Goal: Use online tool/utility: Utilize a website feature to perform a specific function

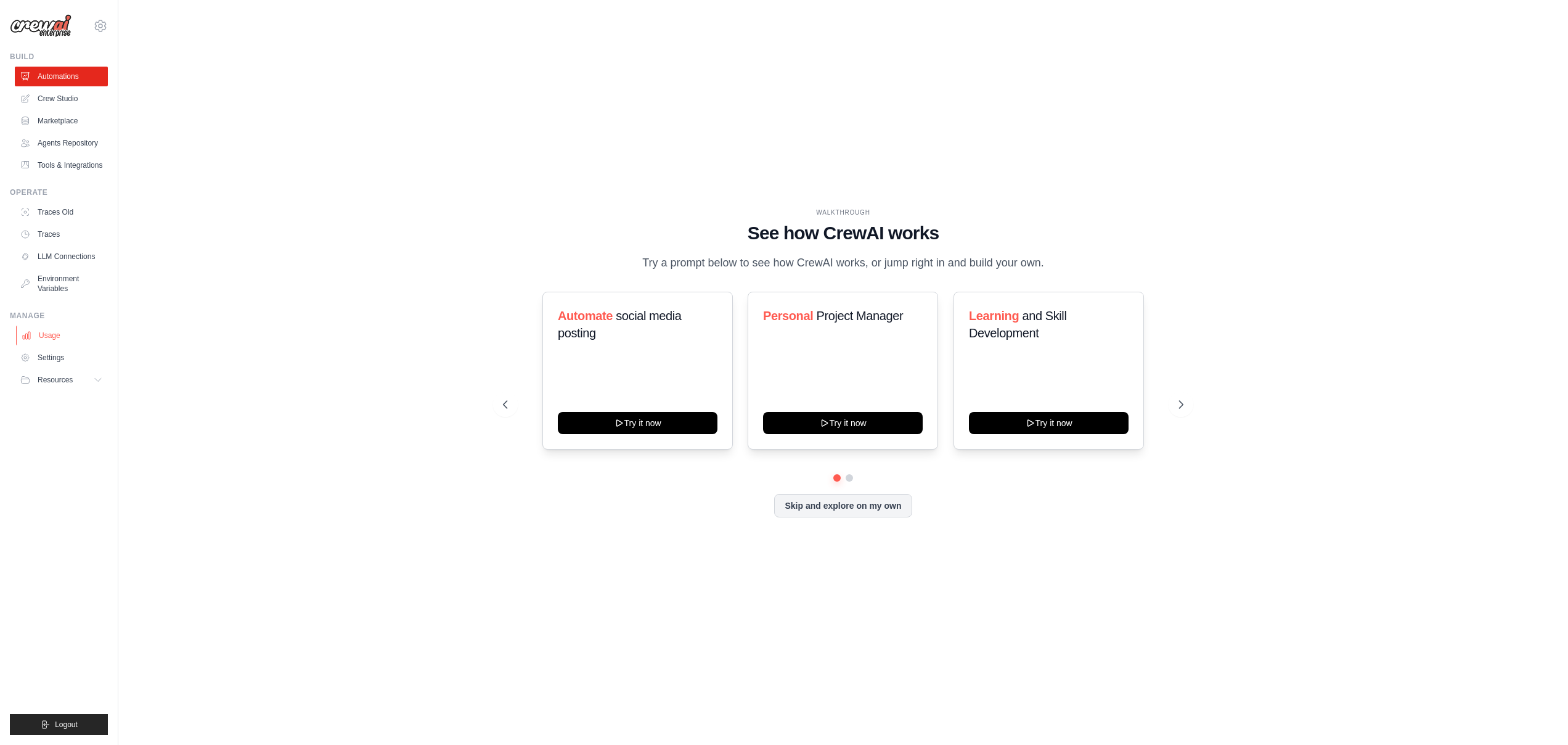
click at [65, 345] on link "Usage" at bounding box center [63, 335] width 93 height 19
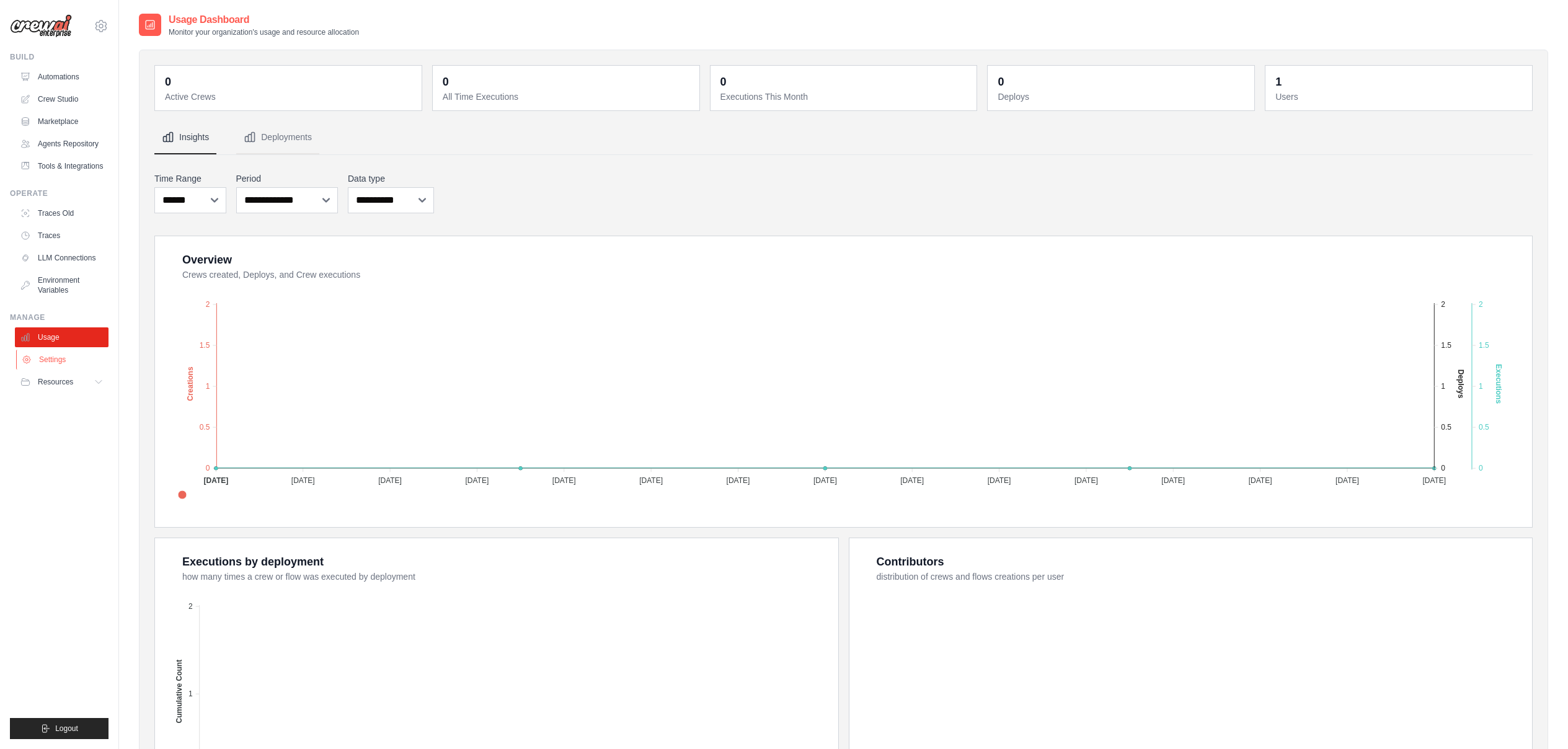
click at [66, 367] on link "Settings" at bounding box center [63, 359] width 94 height 19
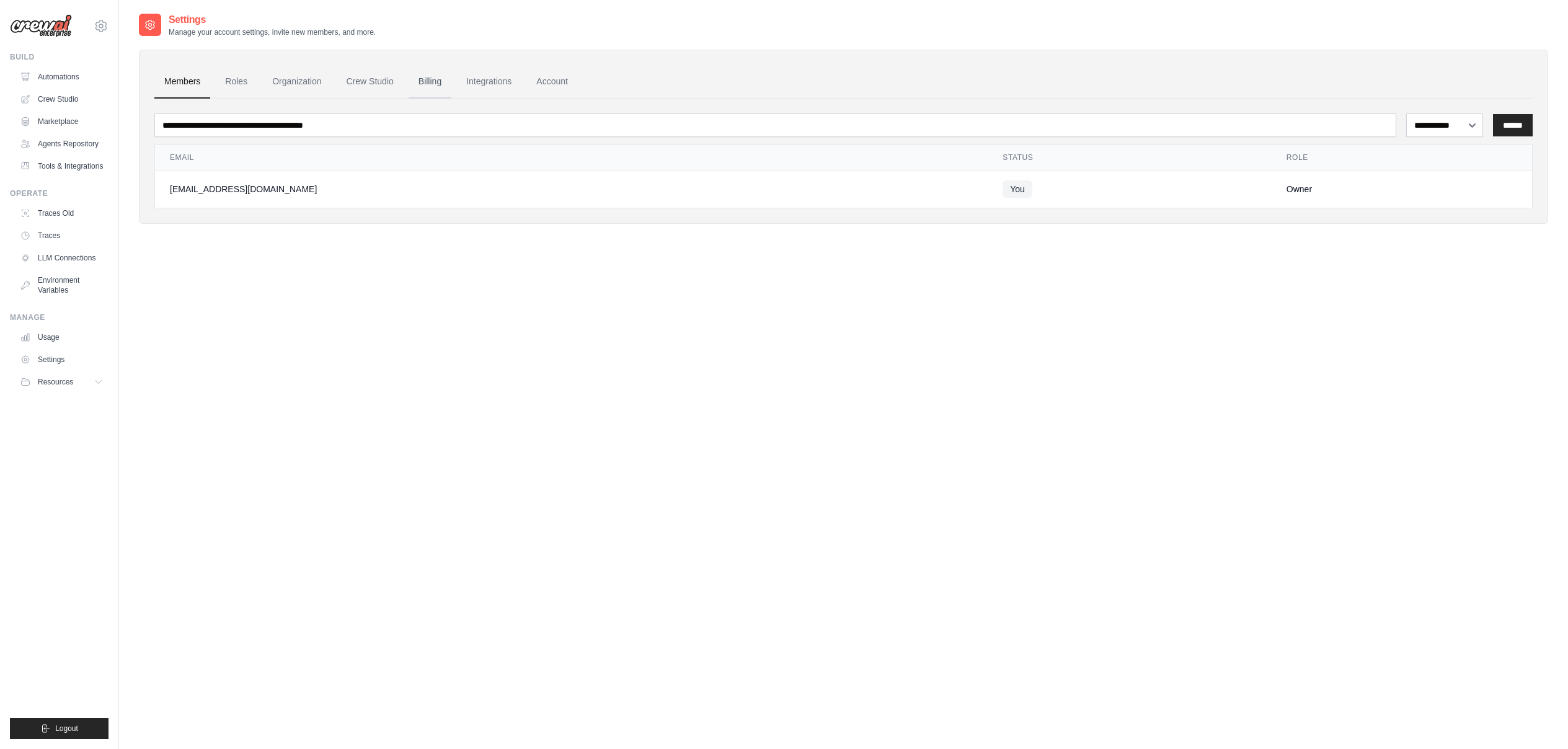
click at [449, 82] on link "Billing" at bounding box center [430, 81] width 43 height 34
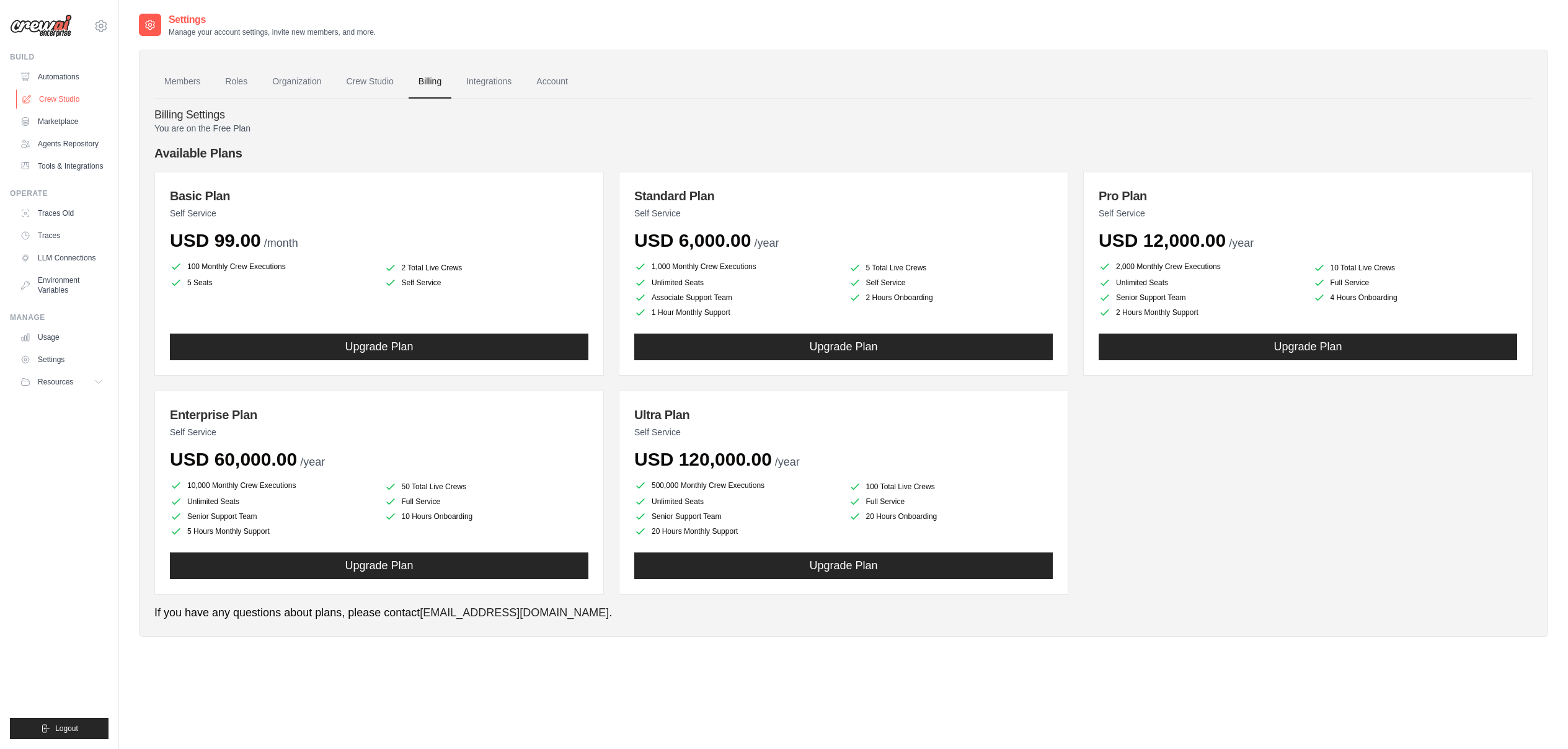
click at [63, 99] on link "Crew Studio" at bounding box center [63, 99] width 94 height 19
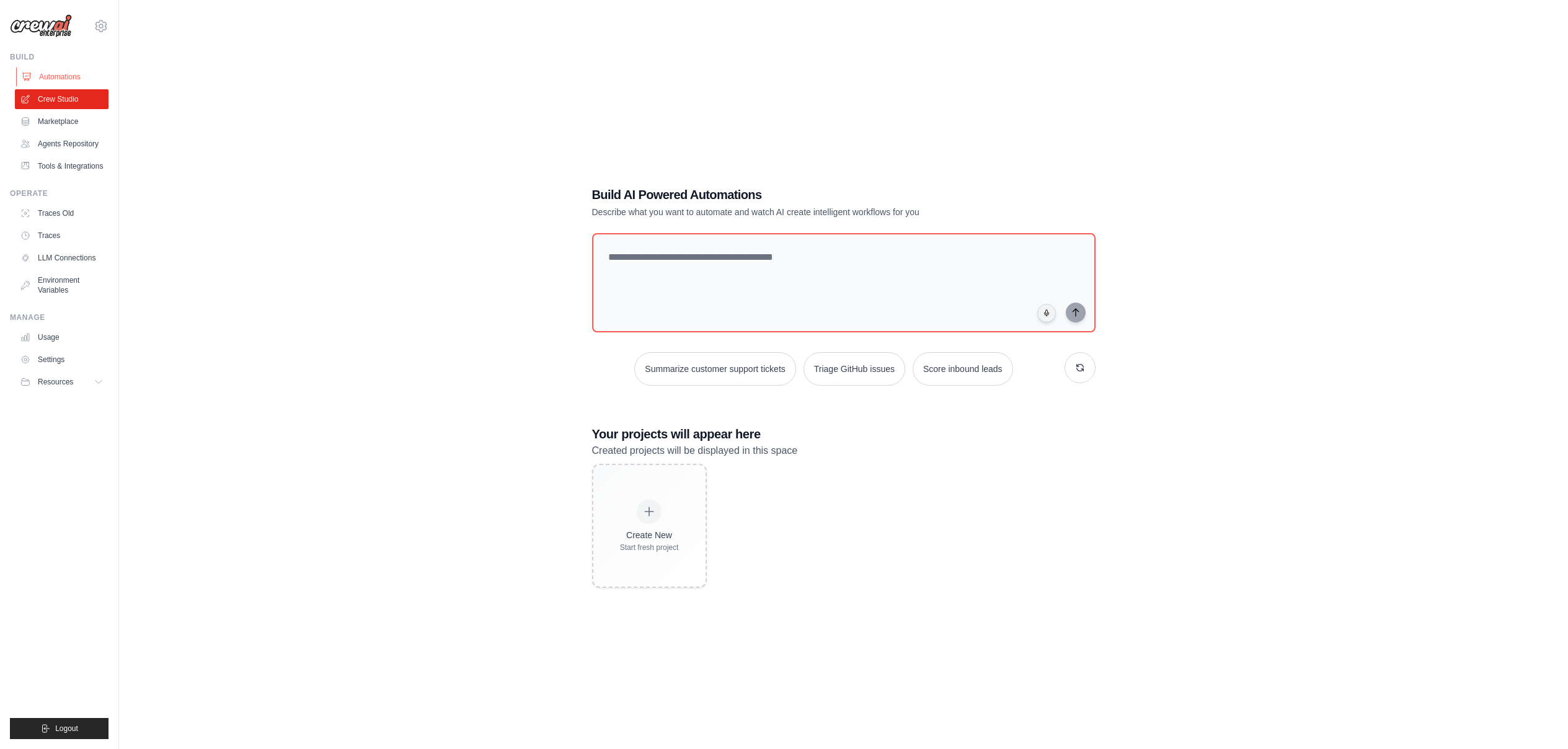
click at [82, 84] on link "Automations" at bounding box center [63, 77] width 94 height 19
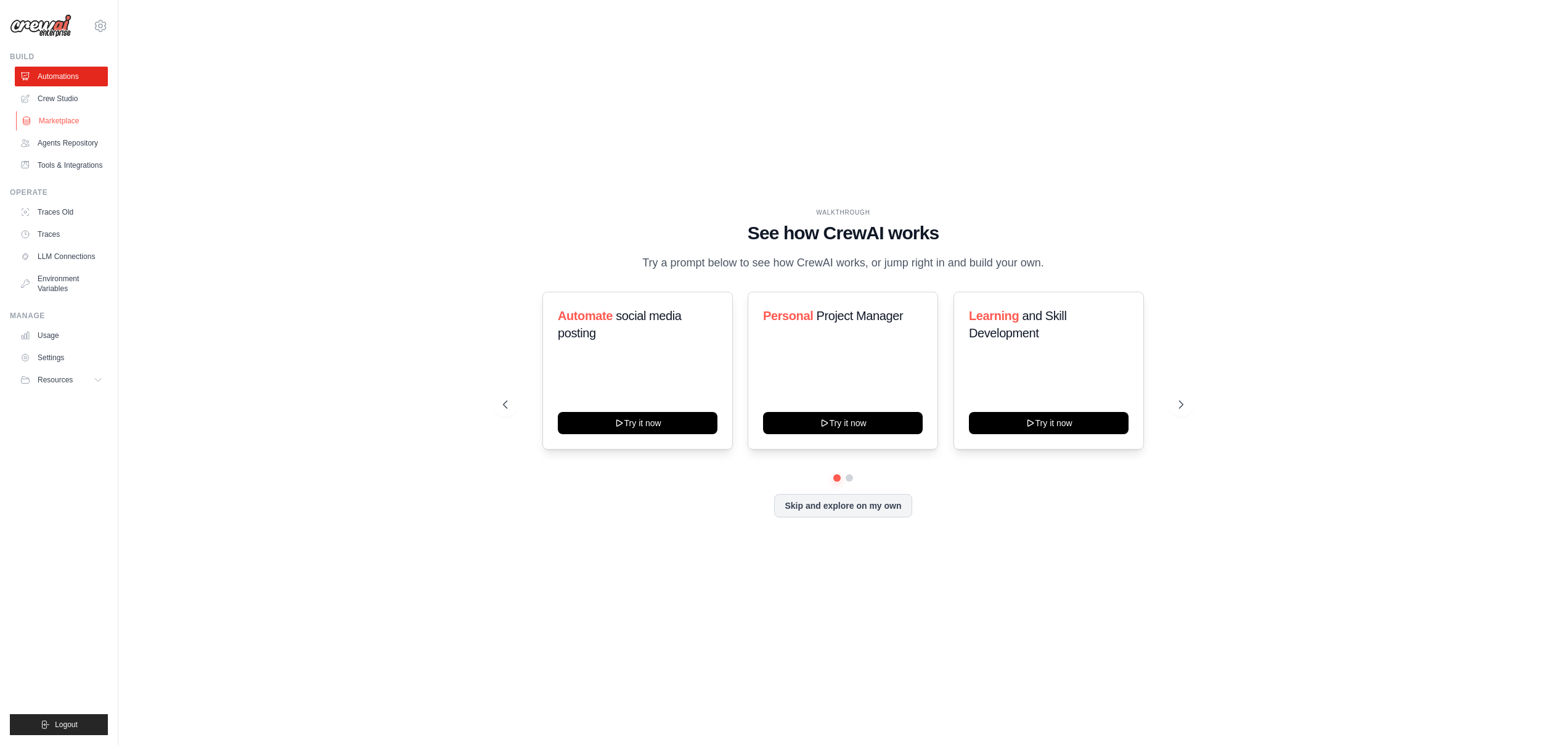
click at [77, 119] on link "Marketplace" at bounding box center [63, 120] width 93 height 19
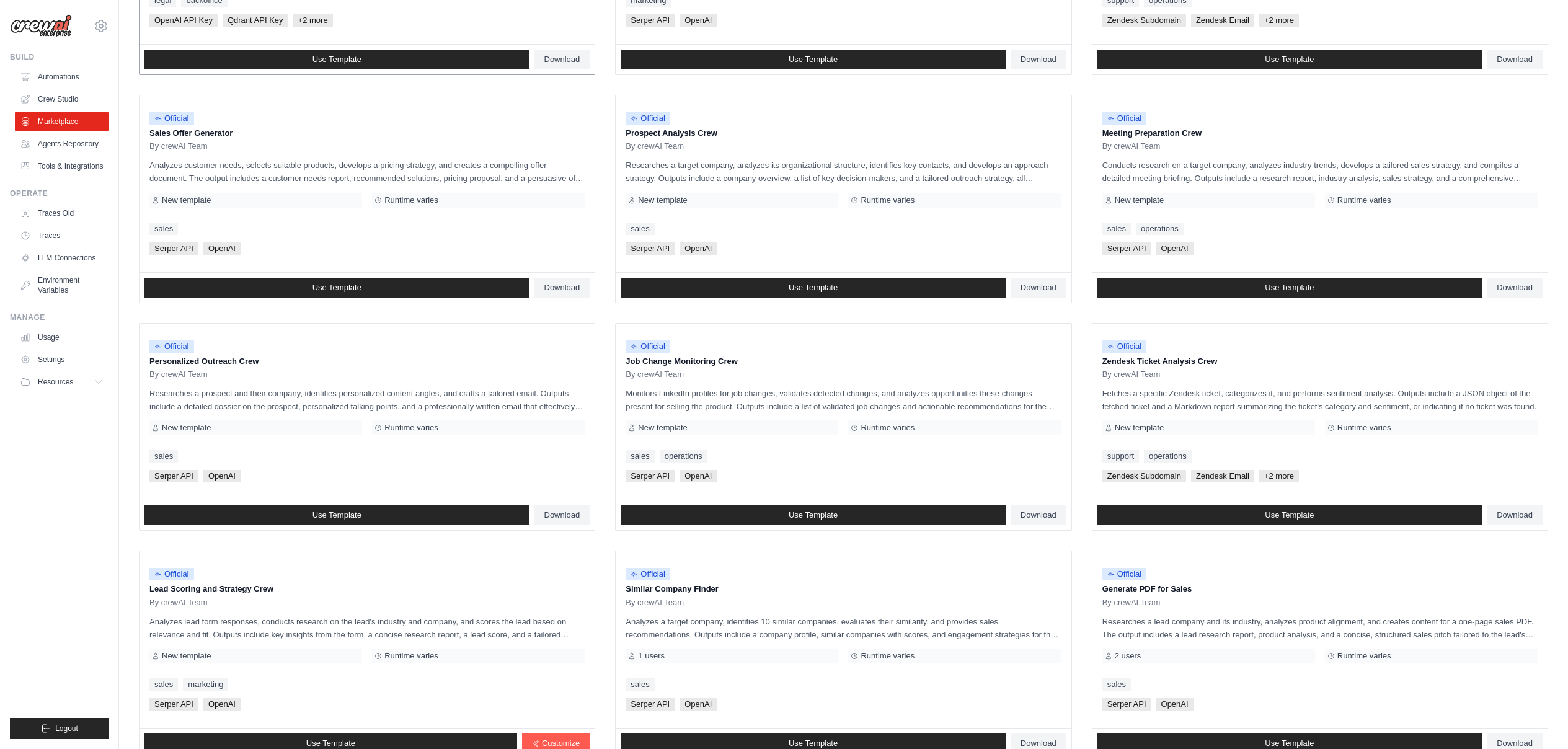
scroll to position [400, 0]
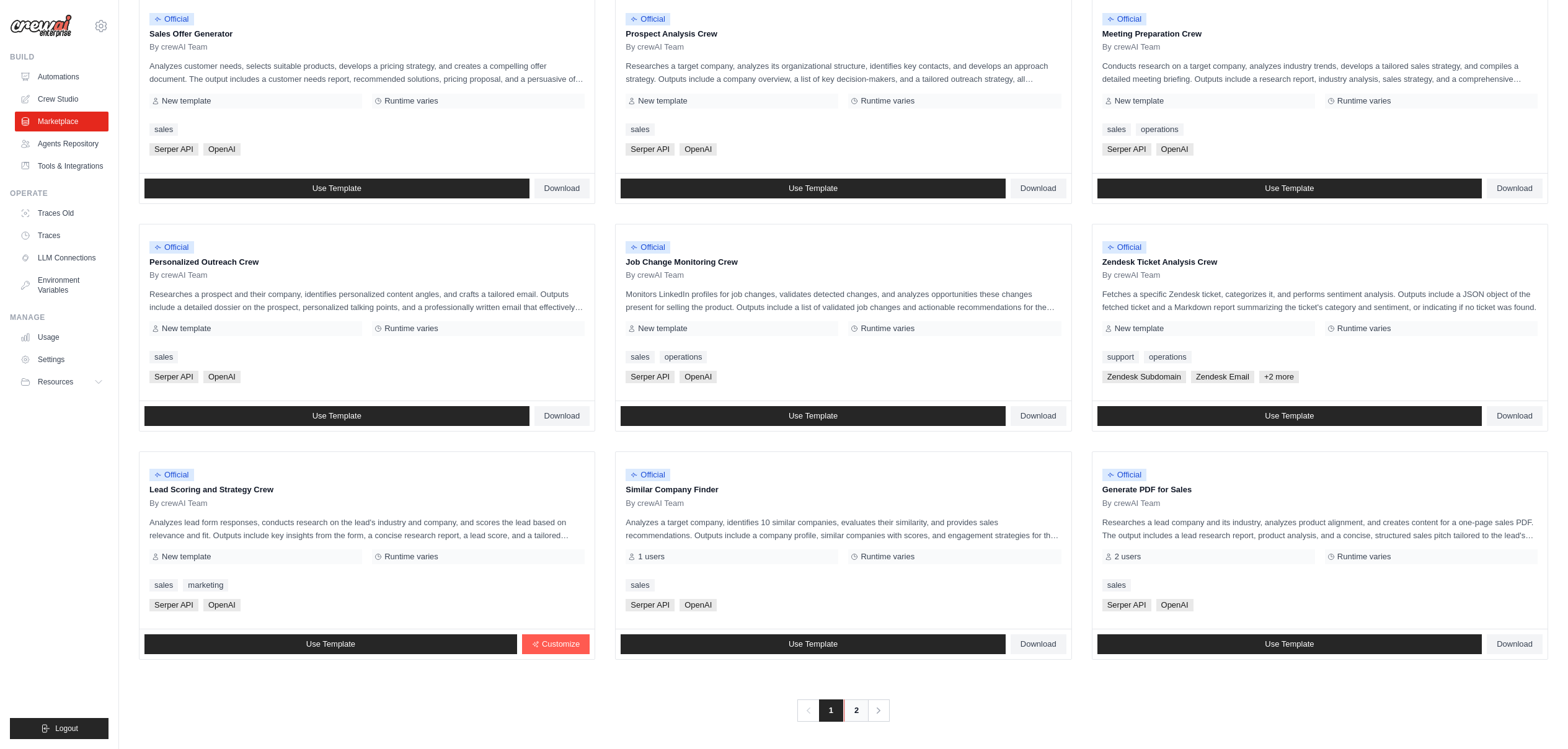
click at [866, 703] on link "2" at bounding box center [857, 710] width 25 height 22
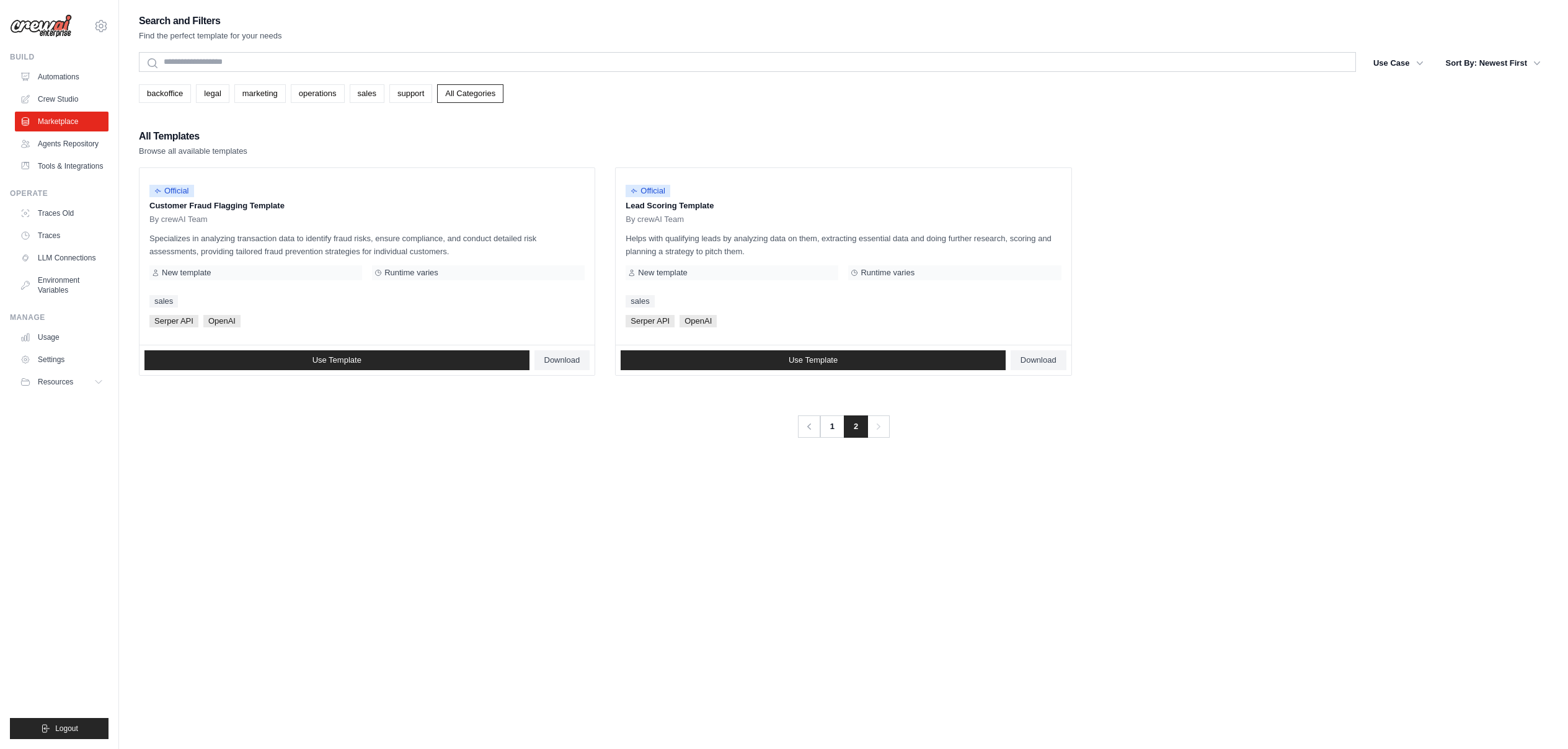
click at [866, 703] on div "Search and Filters Find the perfect template for your needs Search Use Case bac…" at bounding box center [843, 387] width 1409 height 749
click at [104, 142] on link "Agents Repository" at bounding box center [63, 143] width 94 height 19
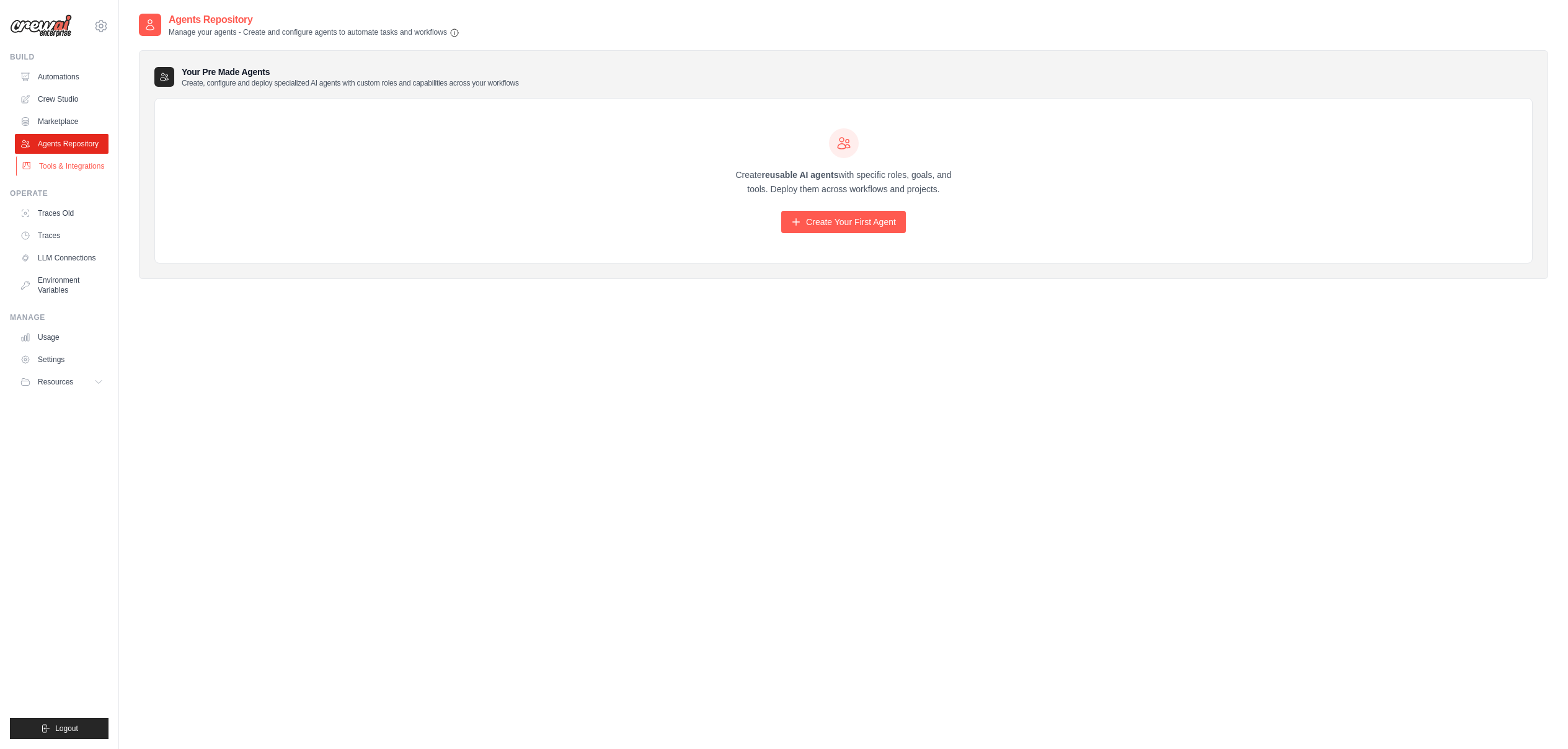
click at [77, 168] on link "Tools & Integrations" at bounding box center [63, 166] width 94 height 19
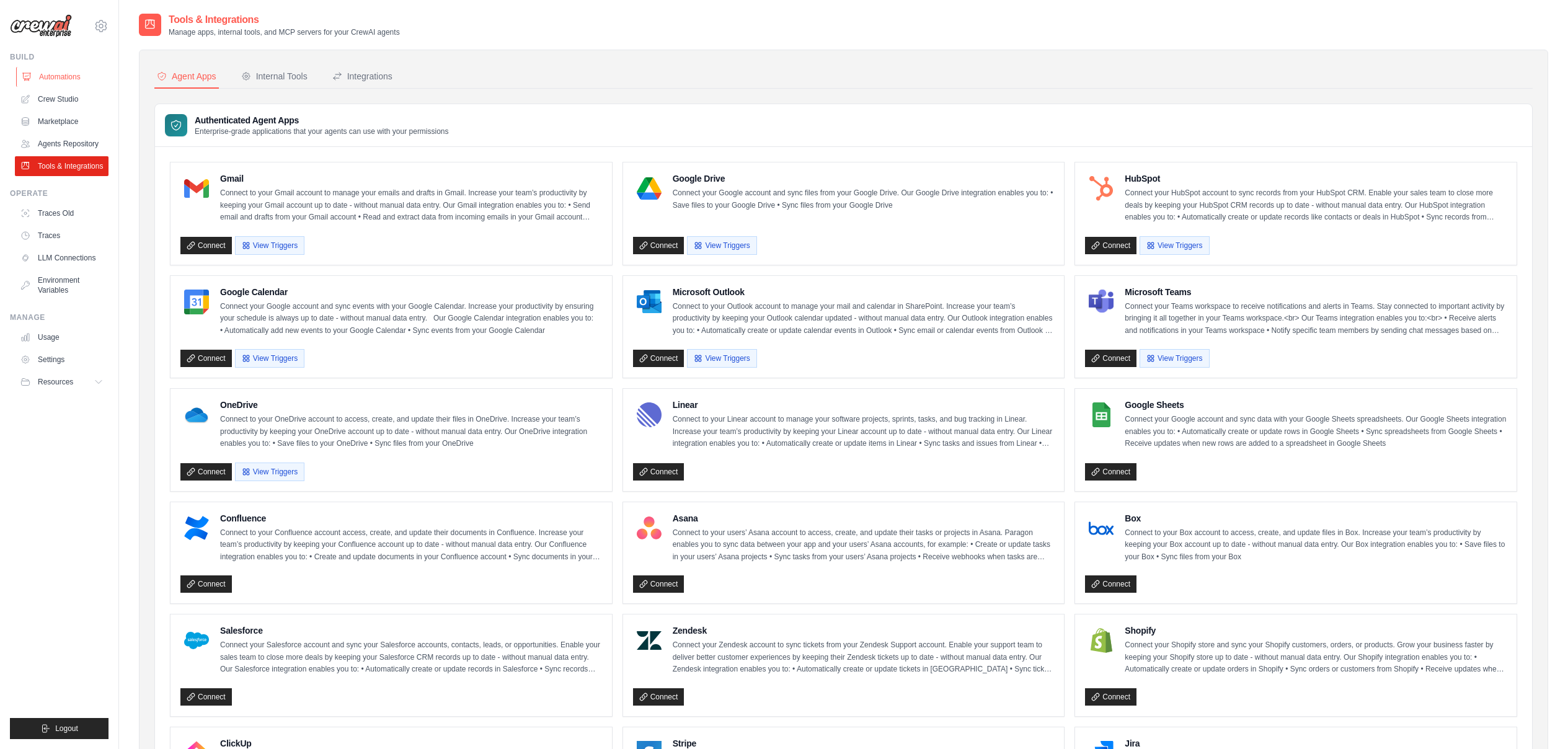
click at [80, 80] on link "Automations" at bounding box center [63, 77] width 94 height 19
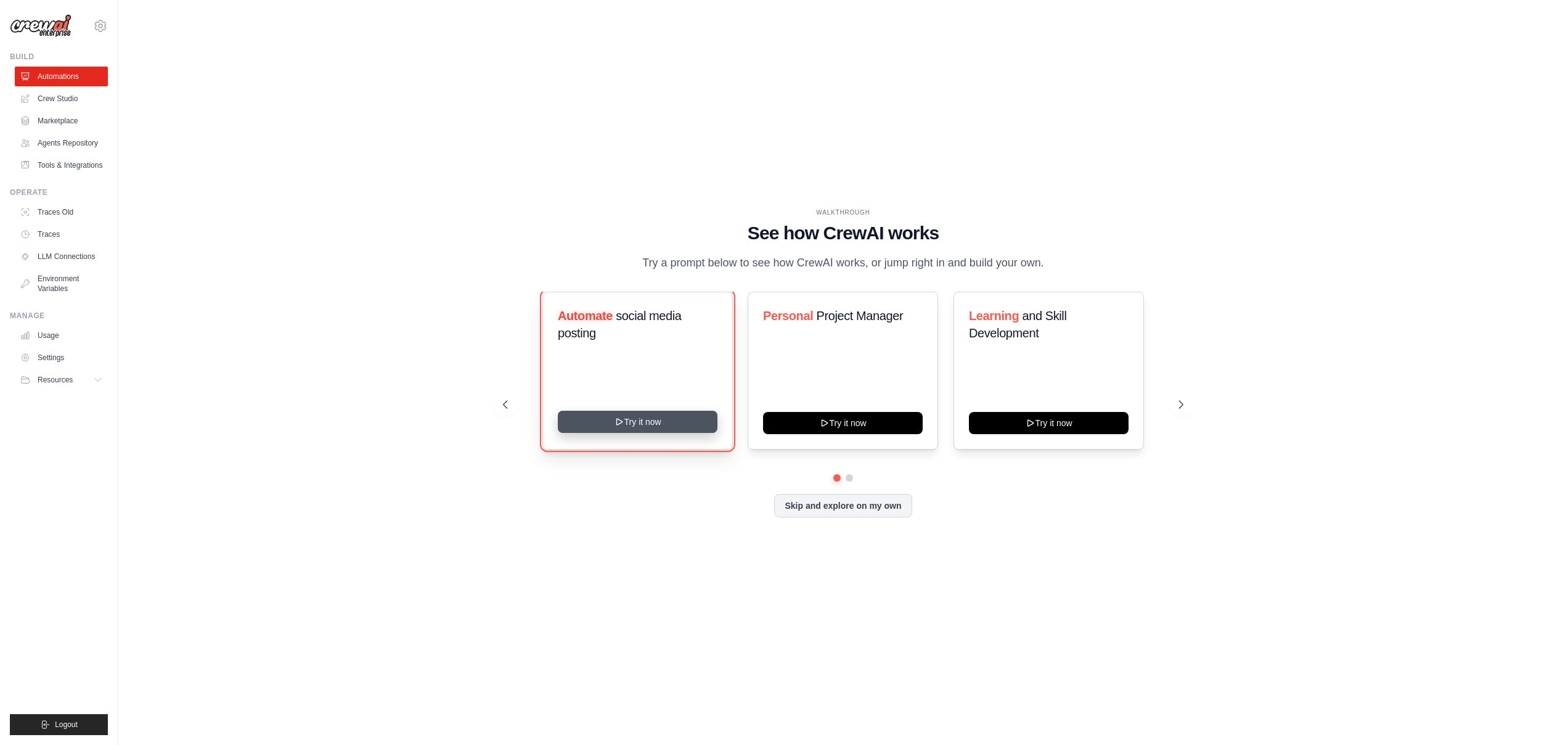
click at [603, 429] on button "Try it now" at bounding box center [638, 421] width 160 height 22
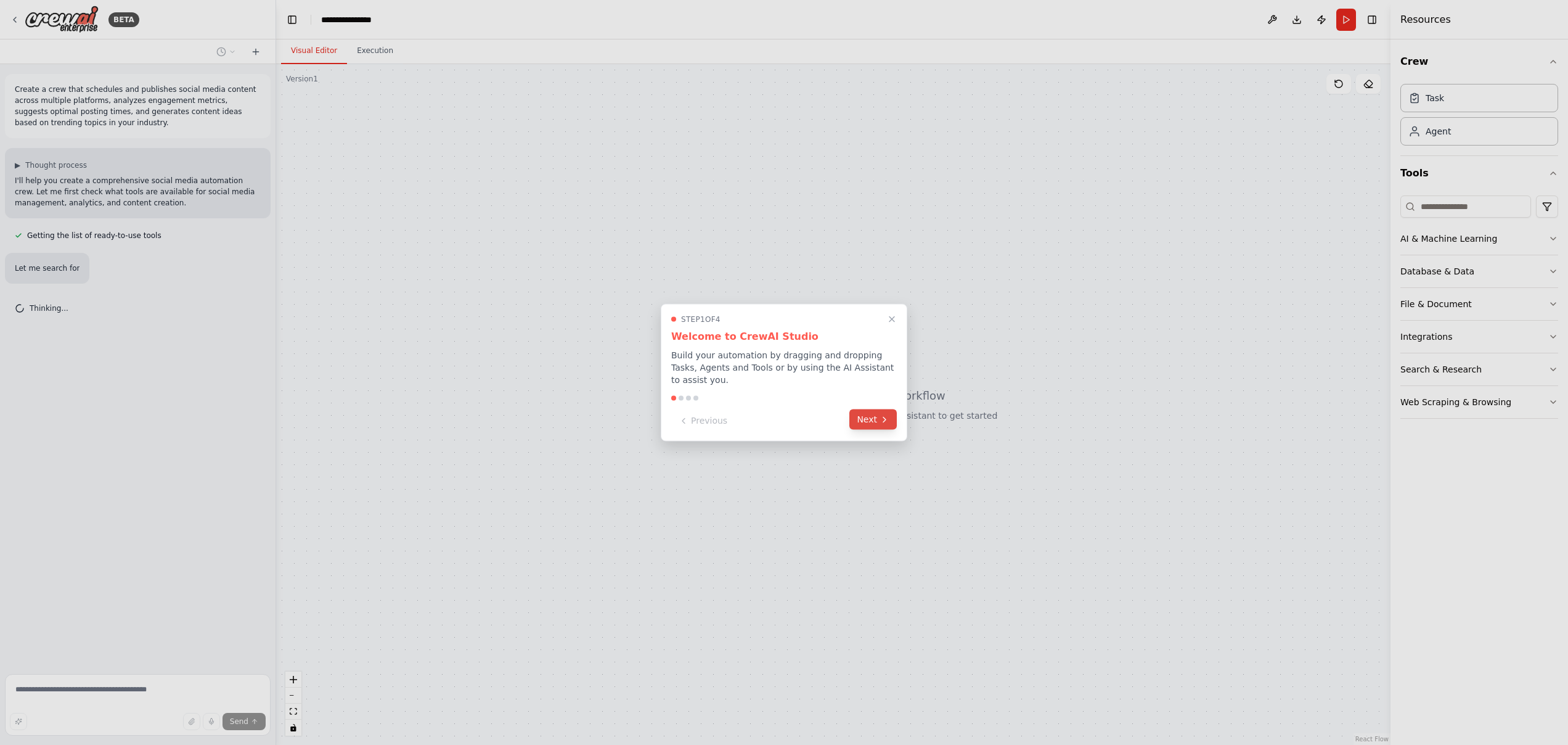
click at [860, 411] on button "Next" at bounding box center [872, 419] width 47 height 20
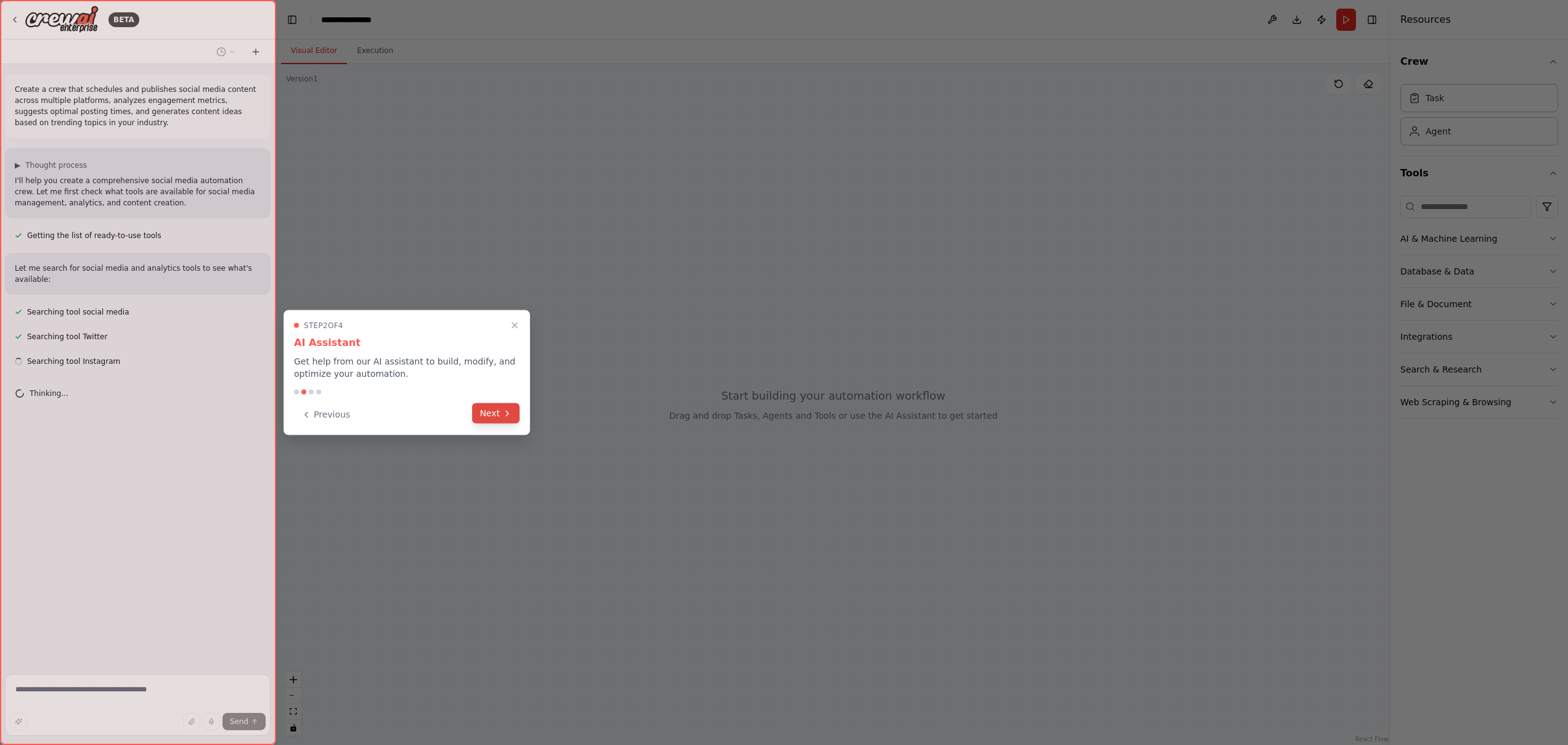
click at [493, 414] on button "Next" at bounding box center [495, 412] width 47 height 20
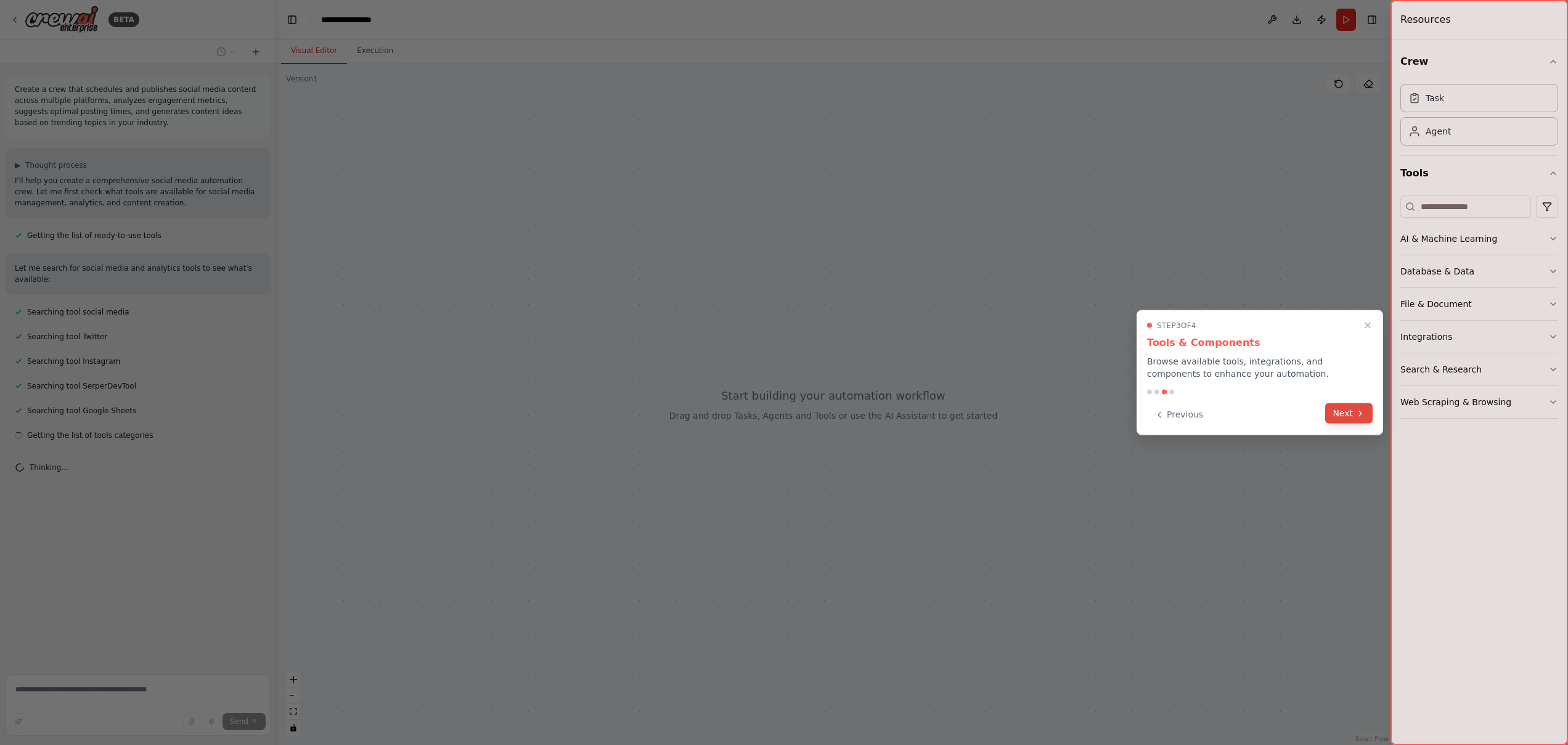
click at [1338, 413] on button "Next" at bounding box center [1348, 412] width 47 height 20
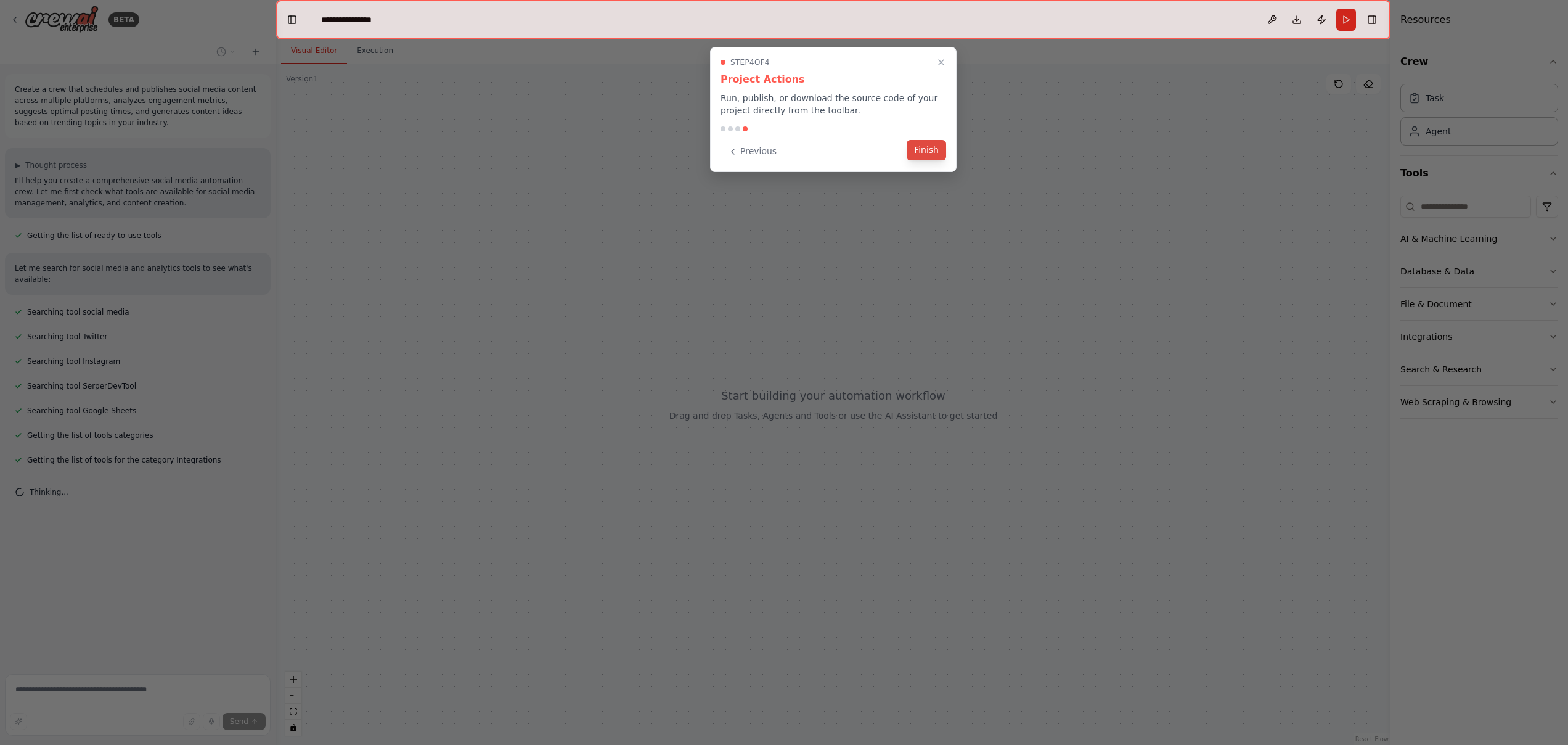
click at [921, 152] on button "Finish" at bounding box center [926, 149] width 40 height 20
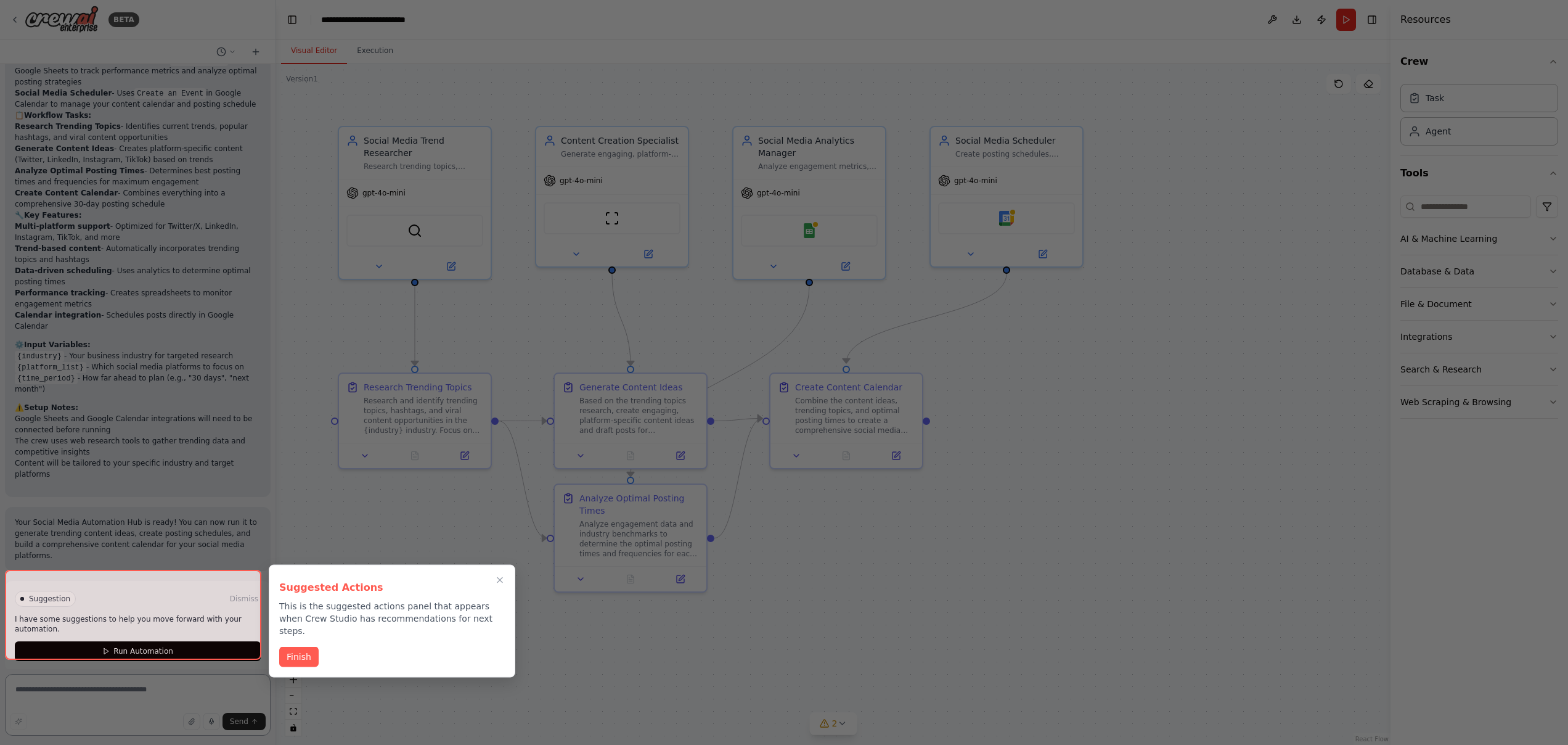
scroll to position [1253, 0]
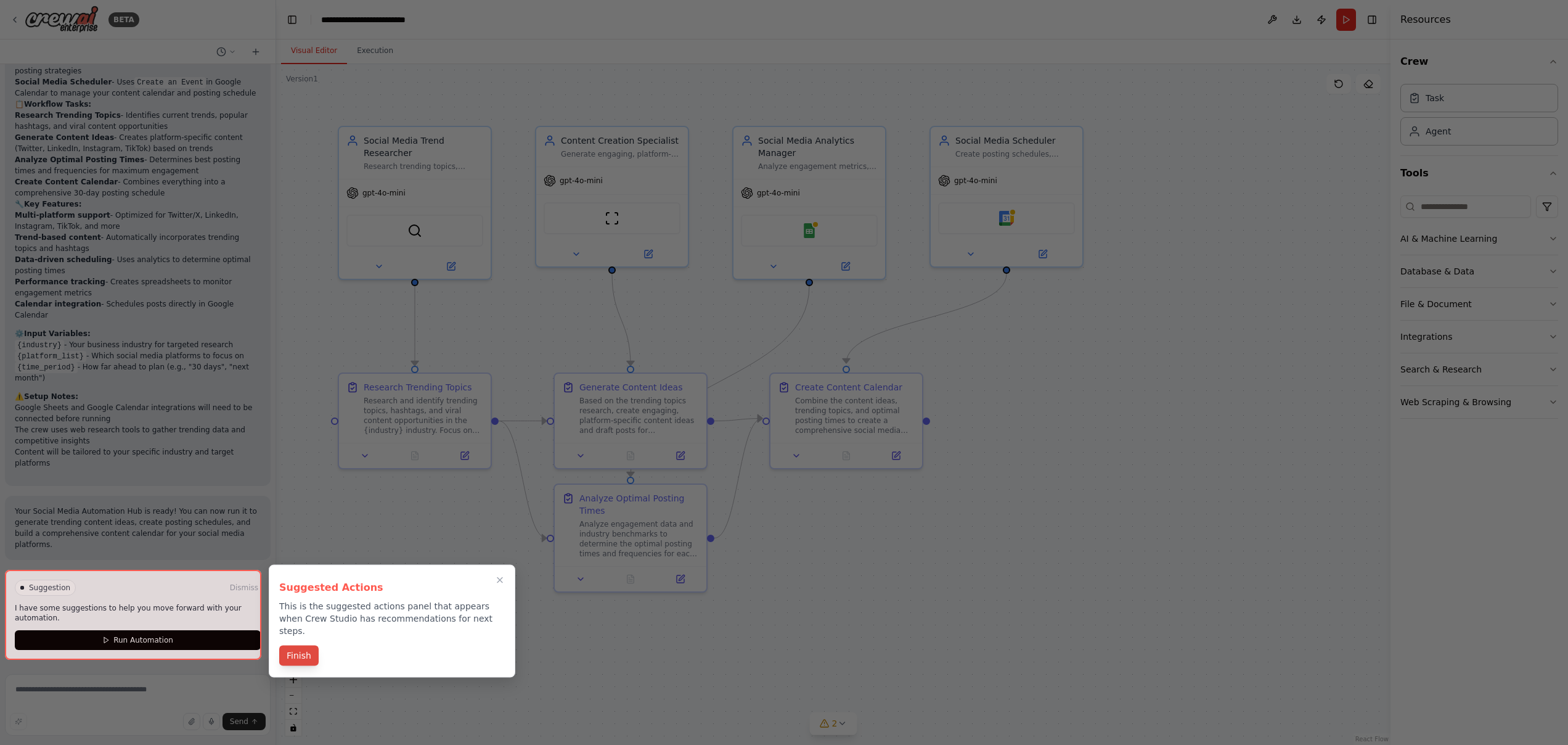
click at [308, 646] on button "Finish" at bounding box center [299, 655] width 40 height 20
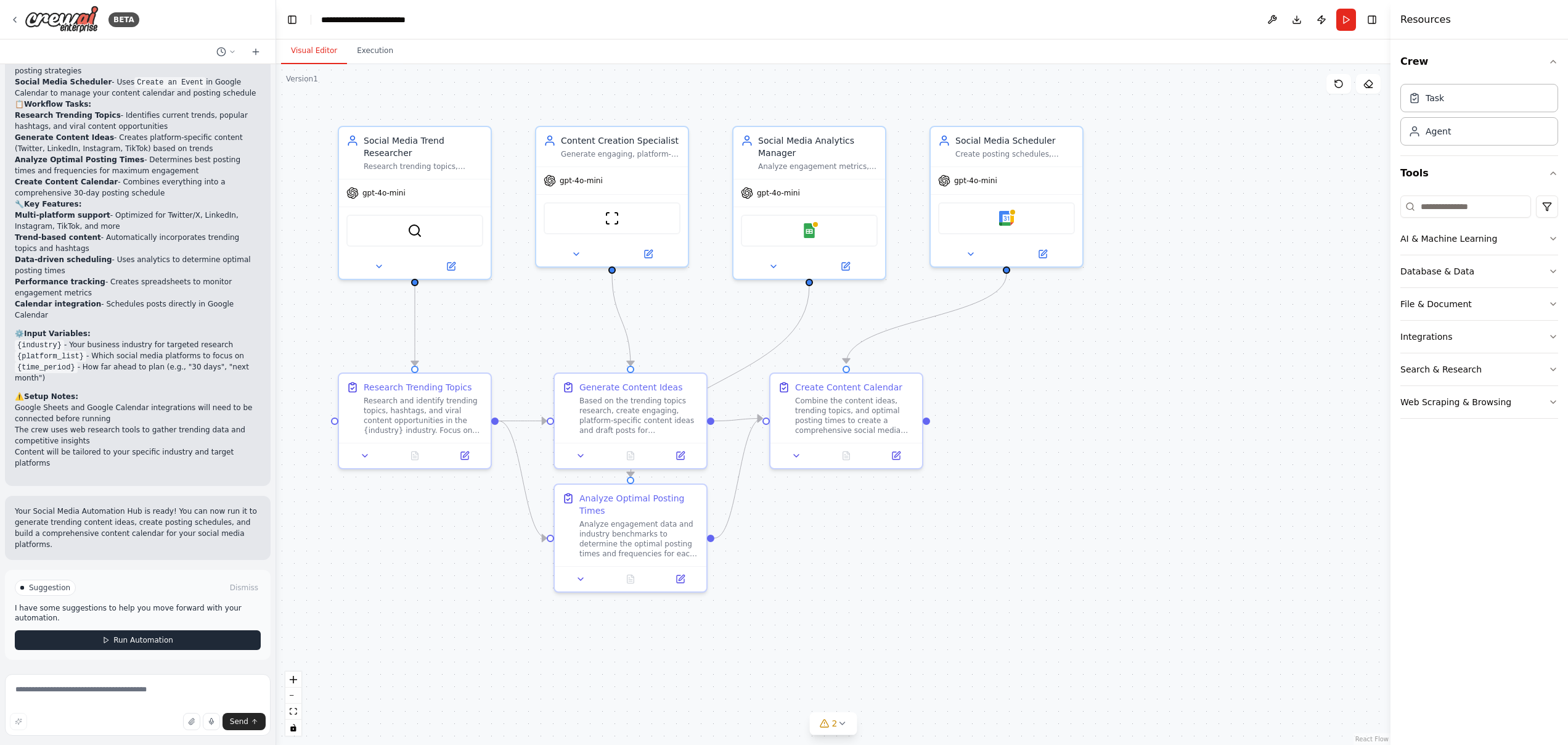
click at [231, 636] on button "Run Automation" at bounding box center [137, 640] width 246 height 19
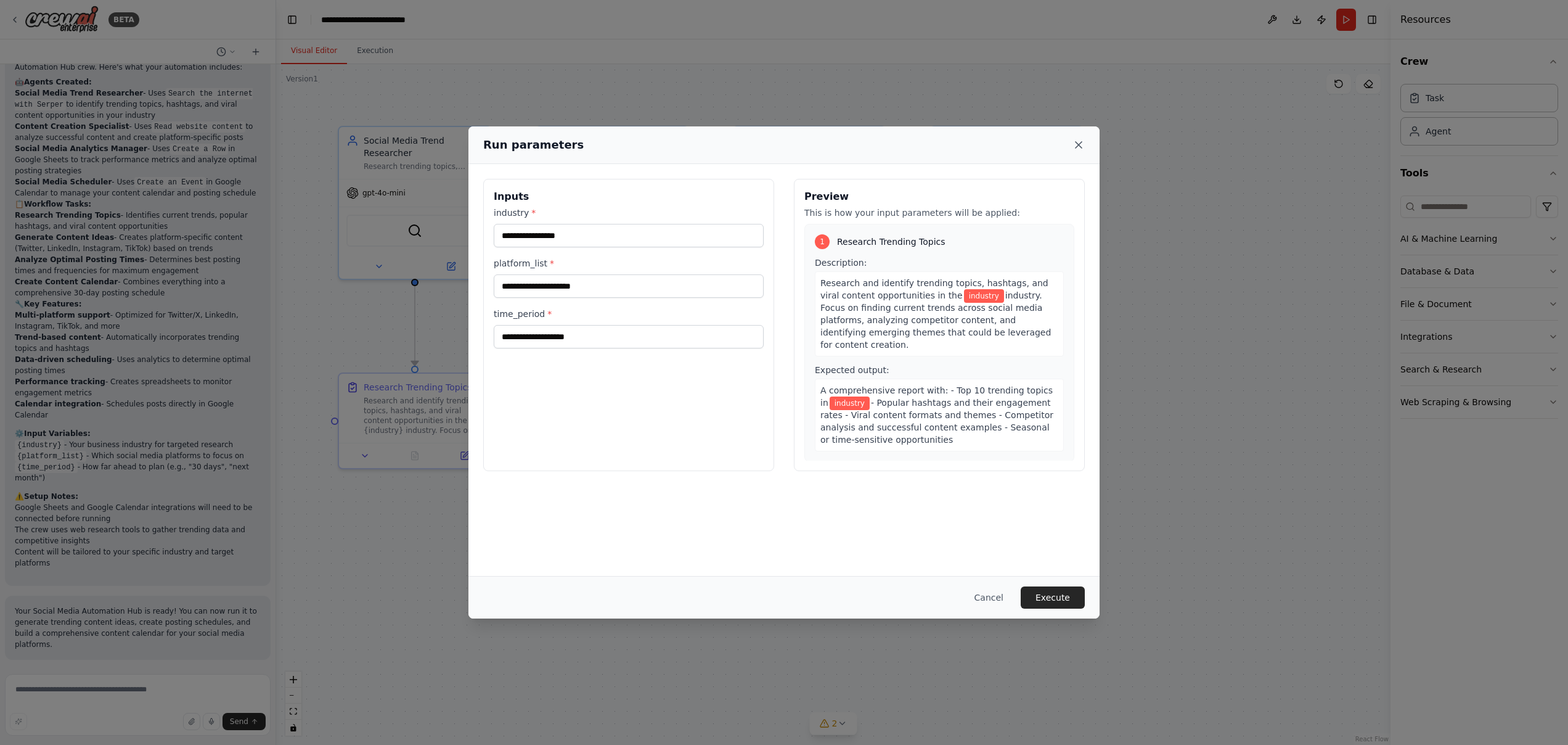
click at [1080, 146] on icon at bounding box center [1078, 145] width 13 height 13
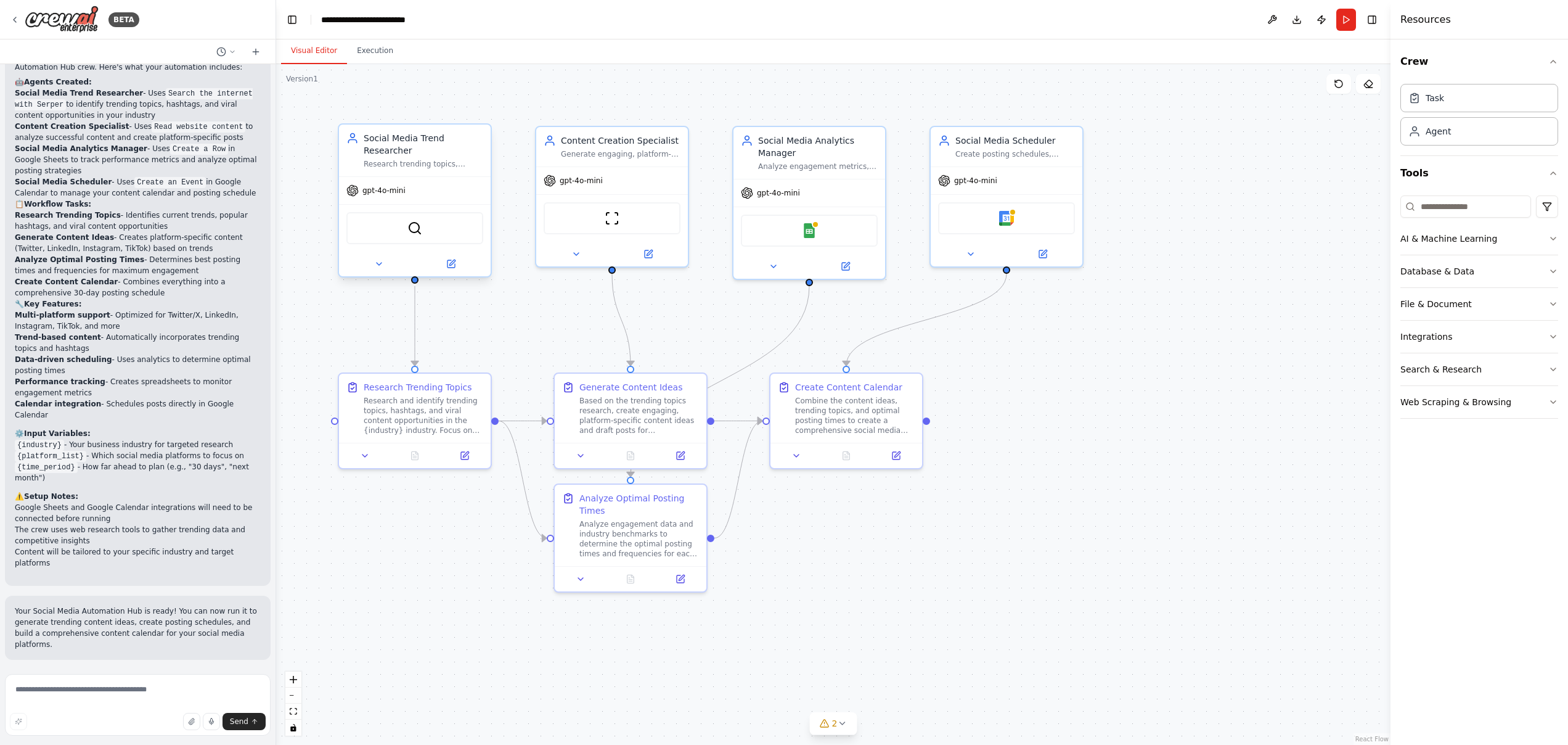
click at [457, 186] on div "gpt-4o-mini" at bounding box center [414, 191] width 151 height 27
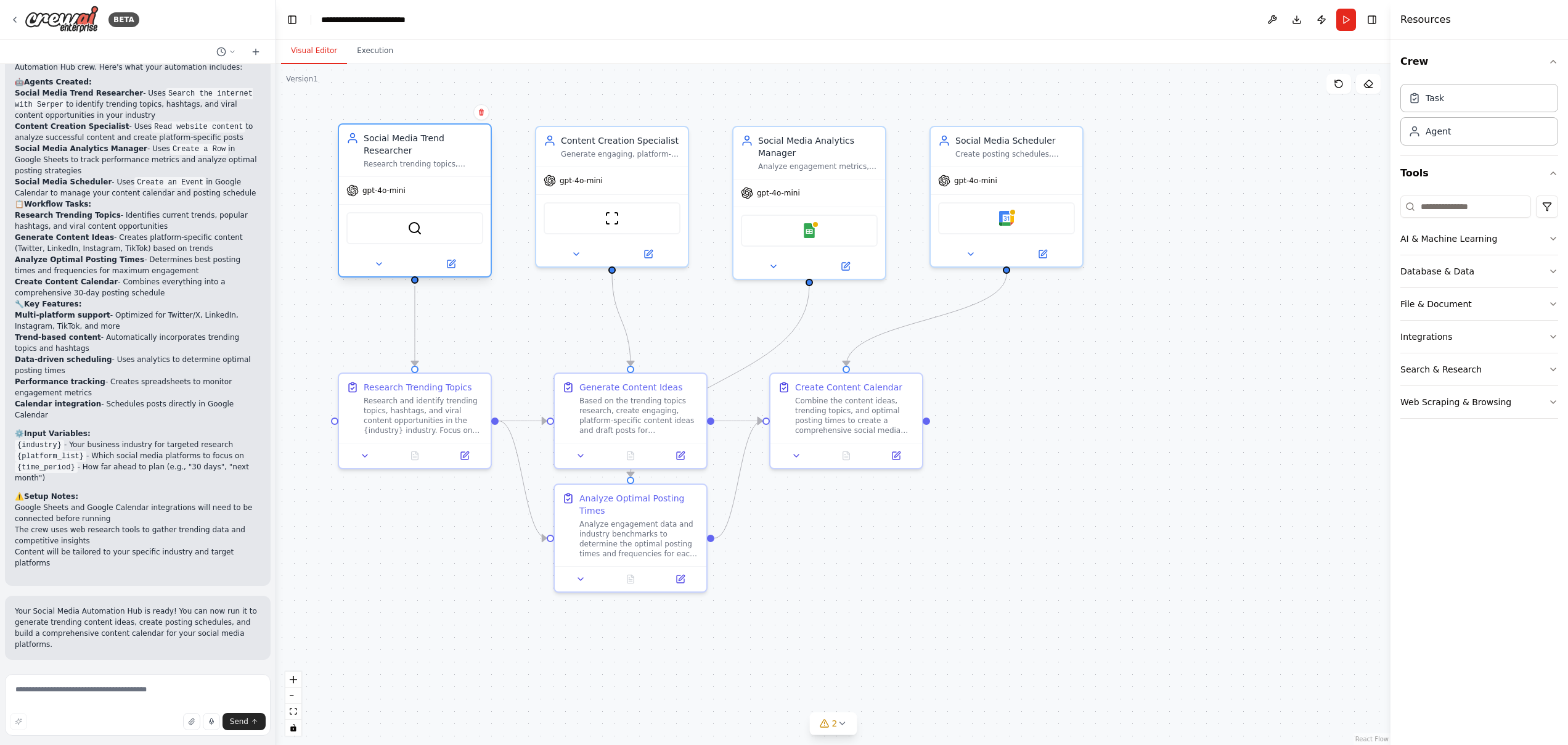
click at [424, 234] on div "SerperDevTool" at bounding box center [414, 227] width 137 height 32
click at [456, 271] on div at bounding box center [414, 264] width 151 height 25
click at [456, 270] on button at bounding box center [451, 263] width 69 height 14
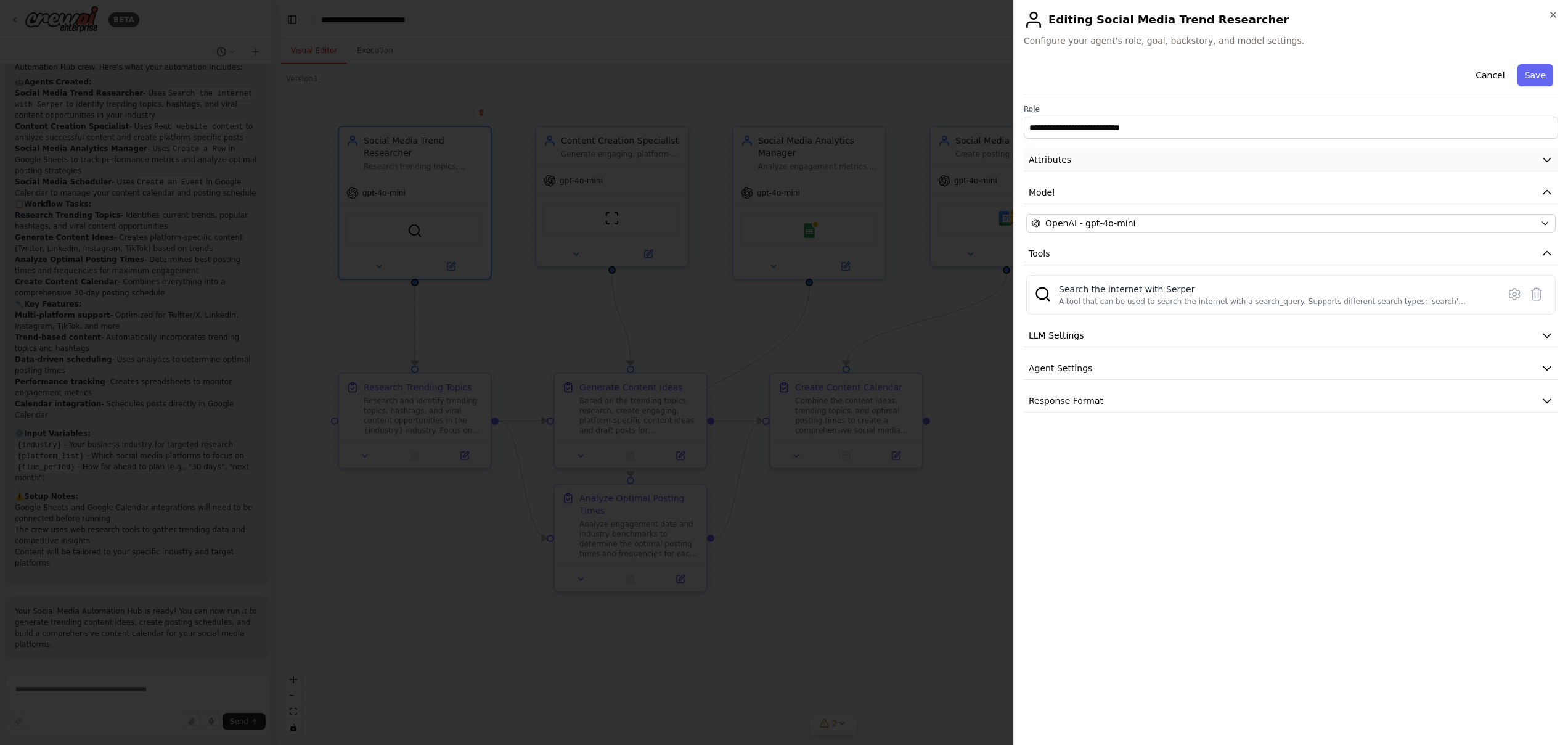
click at [1554, 156] on button "Attributes" at bounding box center [1290, 160] width 535 height 23
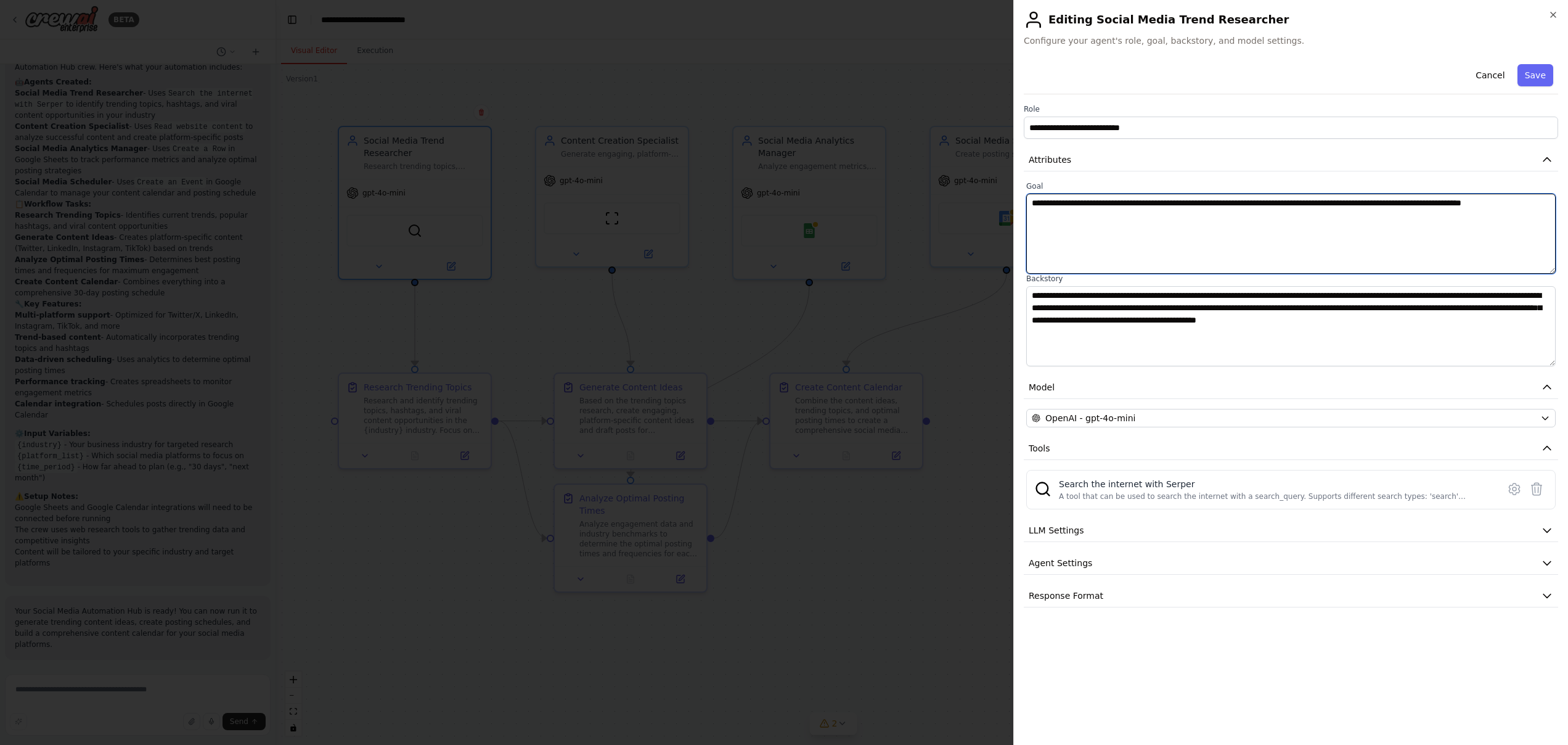
click at [1147, 251] on textarea "**********" at bounding box center [1290, 233] width 529 height 80
click at [1554, 14] on icon "button" at bounding box center [1553, 14] width 5 height 5
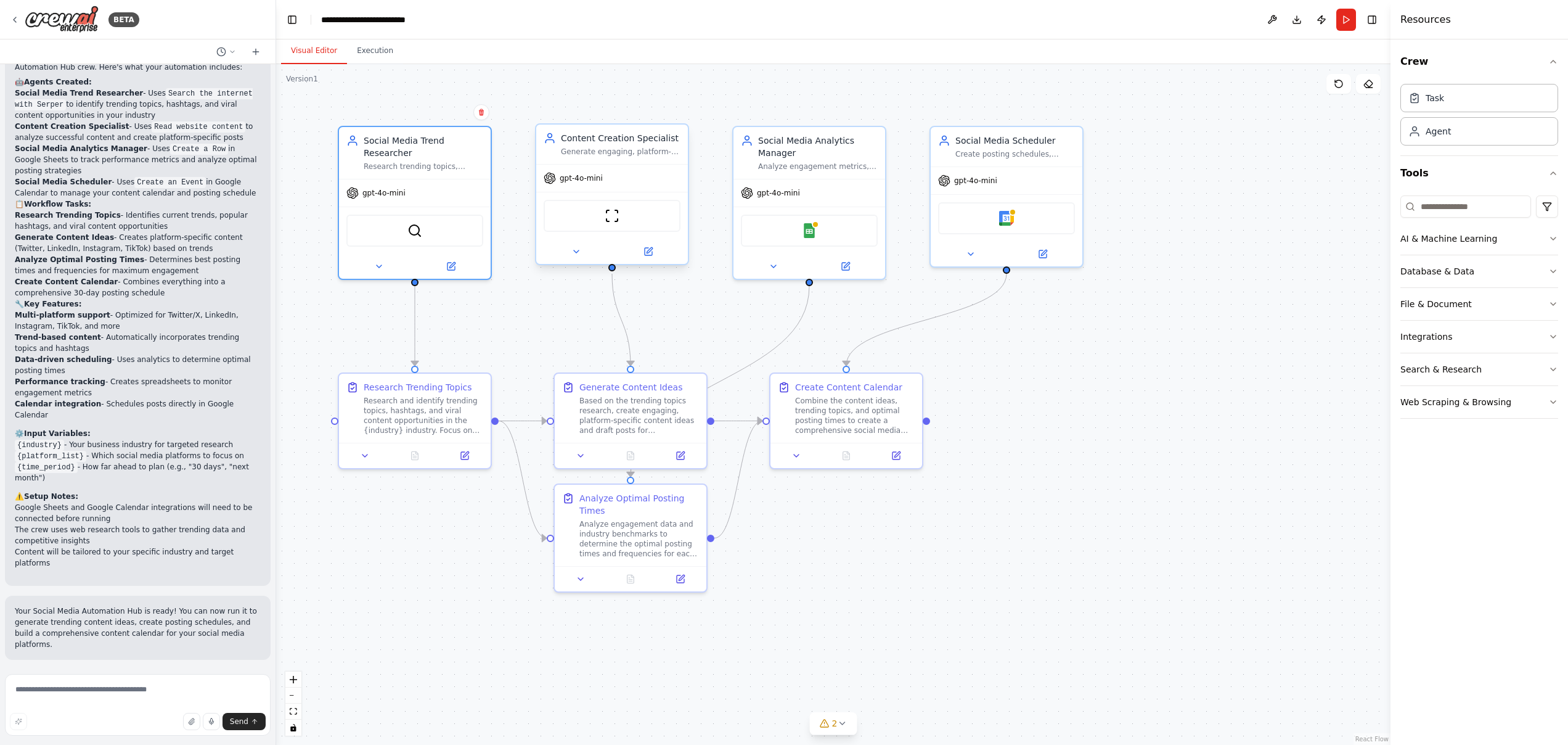
click at [617, 158] on div "Content Creation Specialist Generate engaging, platform-specific social media c…" at bounding box center [612, 144] width 151 height 40
click at [656, 254] on button at bounding box center [648, 251] width 69 height 14
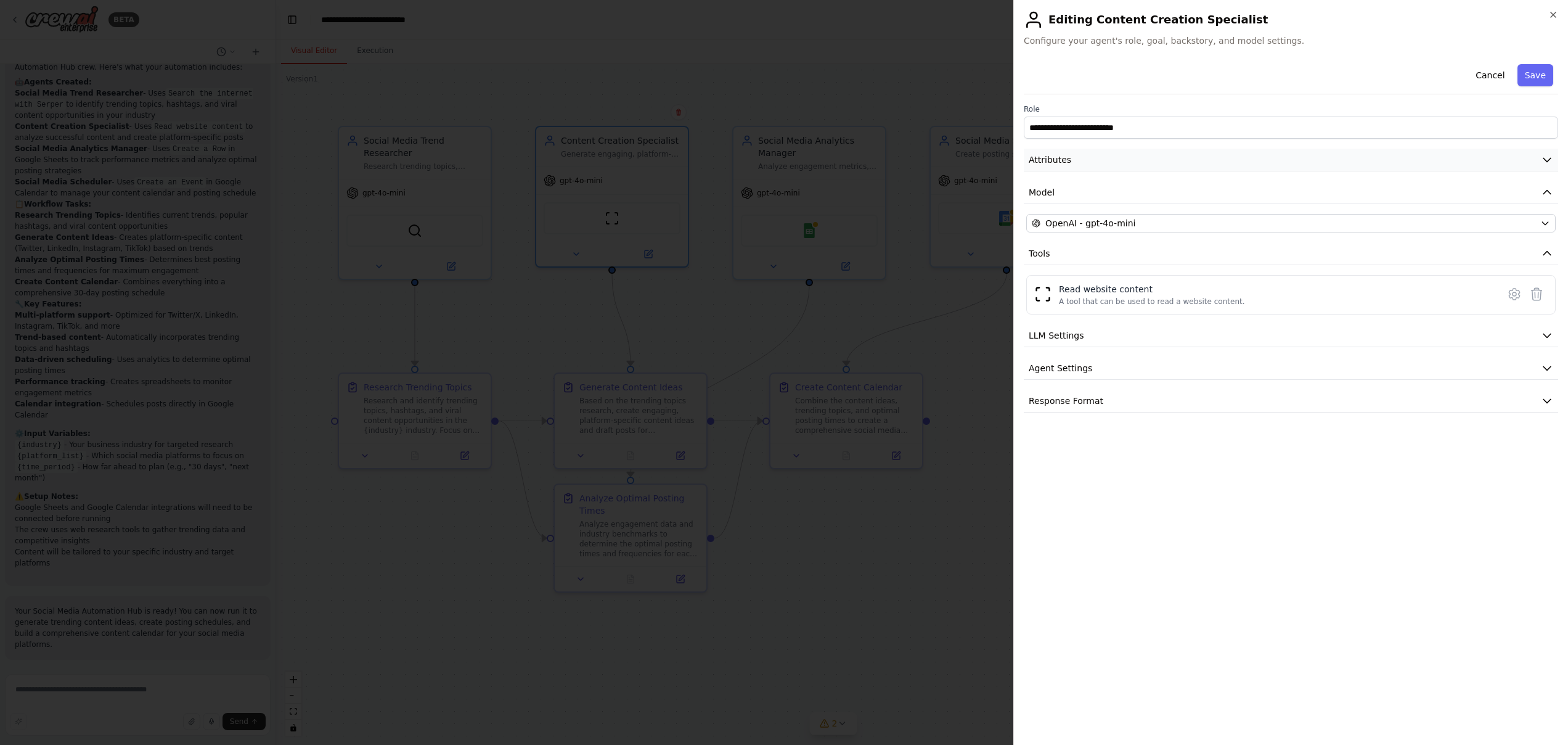
click at [1096, 169] on button "Attributes" at bounding box center [1290, 160] width 535 height 23
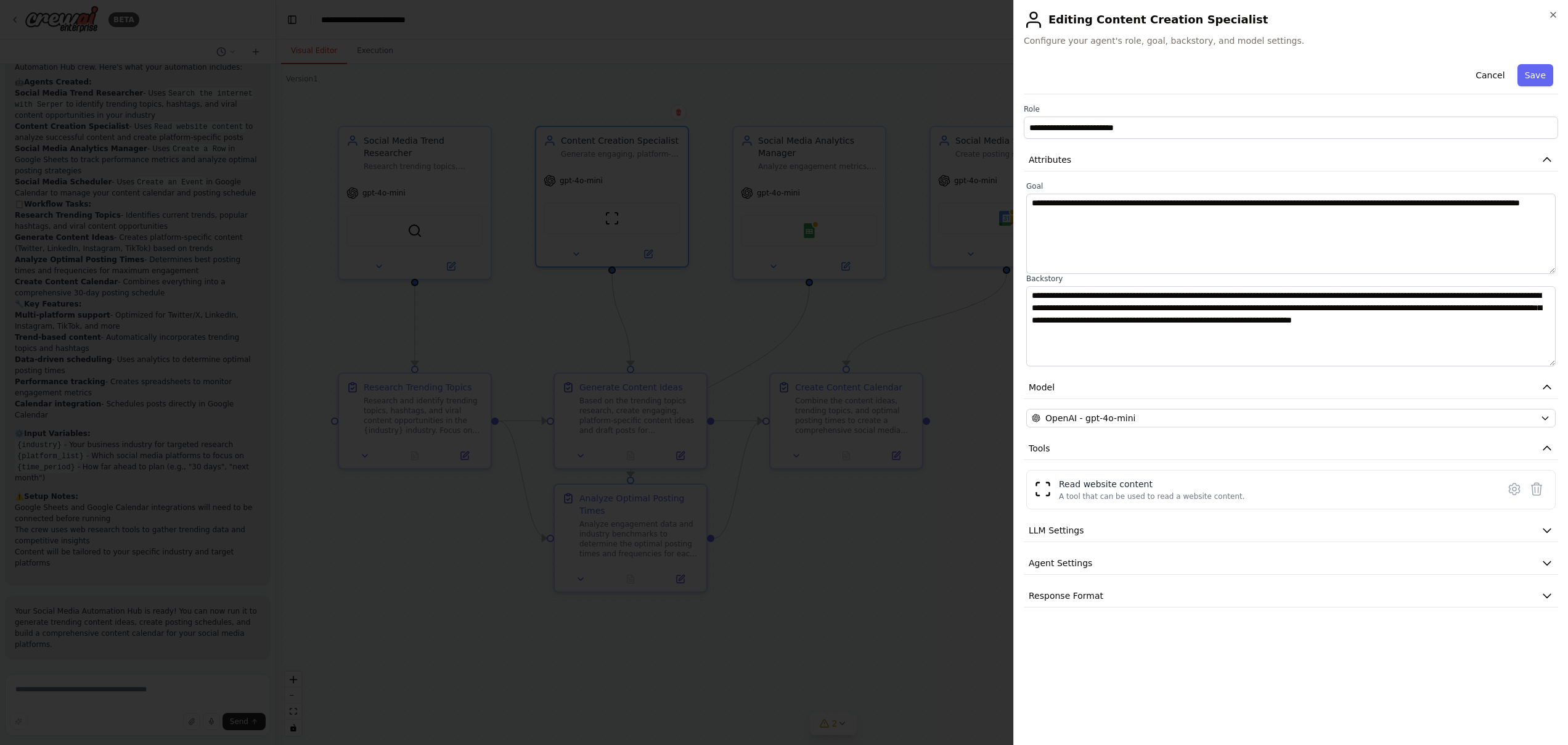
click at [1084, 188] on label "Goal" at bounding box center [1290, 186] width 529 height 10
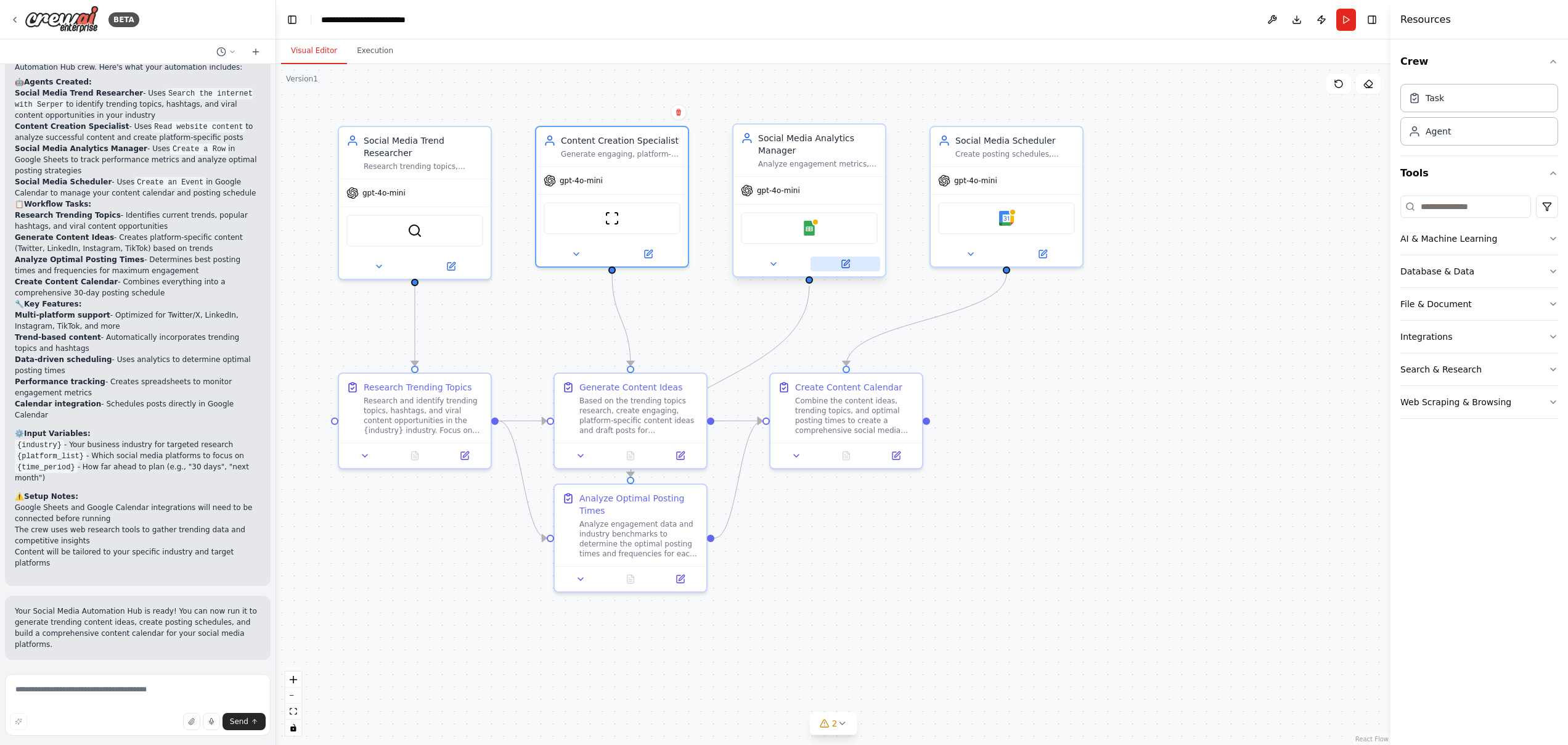
click at [852, 266] on button at bounding box center [845, 263] width 69 height 14
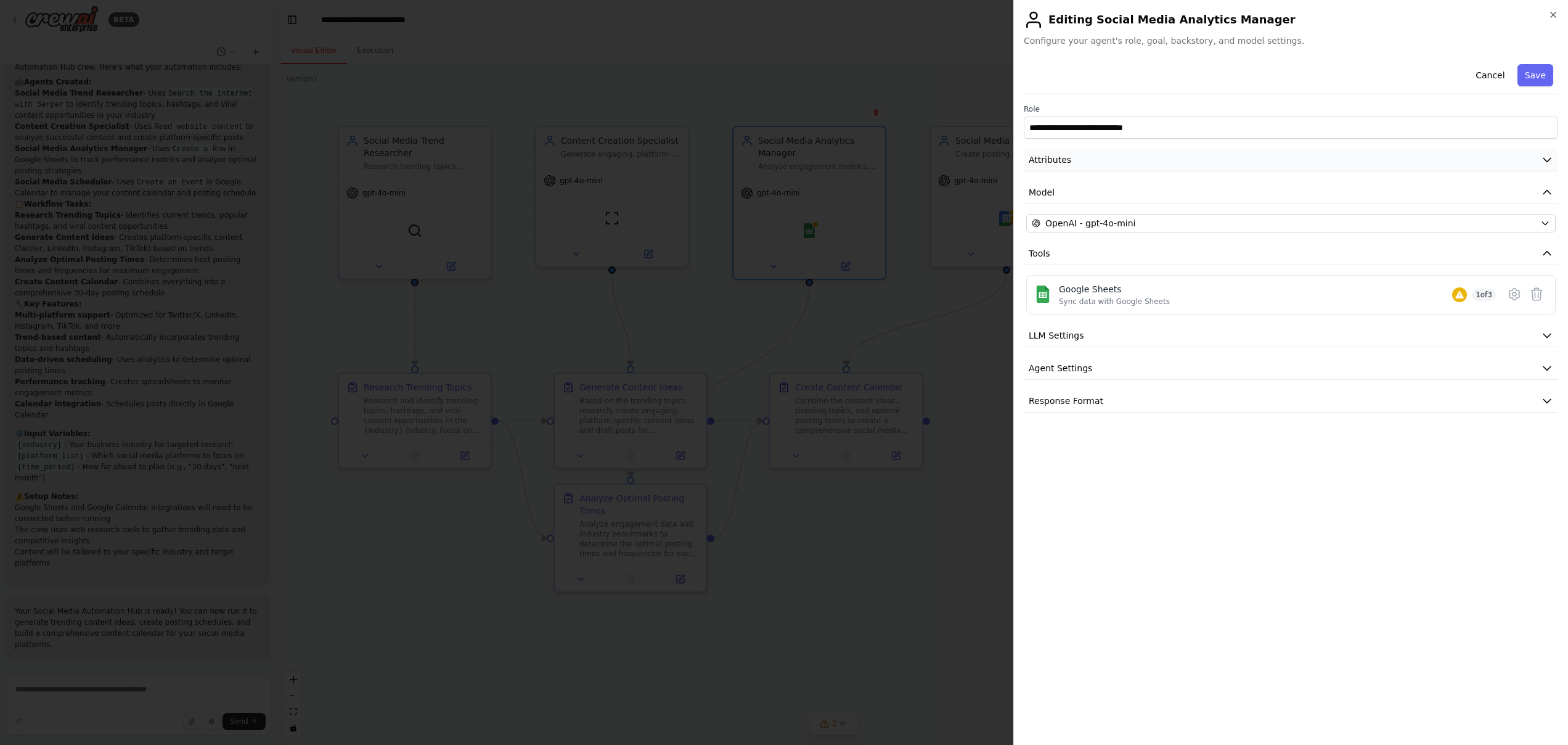
click at [1153, 168] on button "Attributes" at bounding box center [1290, 160] width 535 height 23
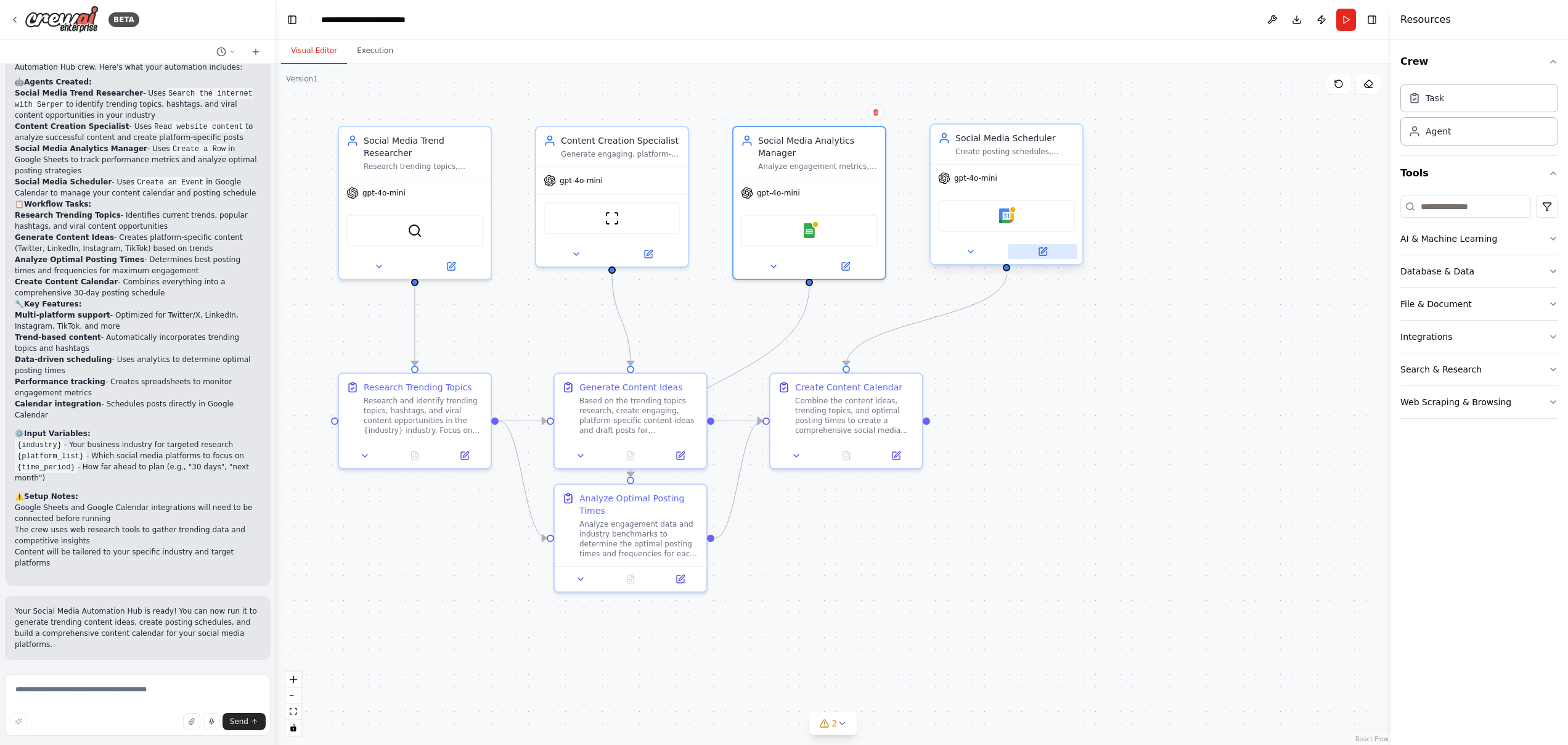
click at [1035, 254] on button at bounding box center [1043, 251] width 69 height 14
click at [985, 251] on button at bounding box center [970, 251] width 69 height 14
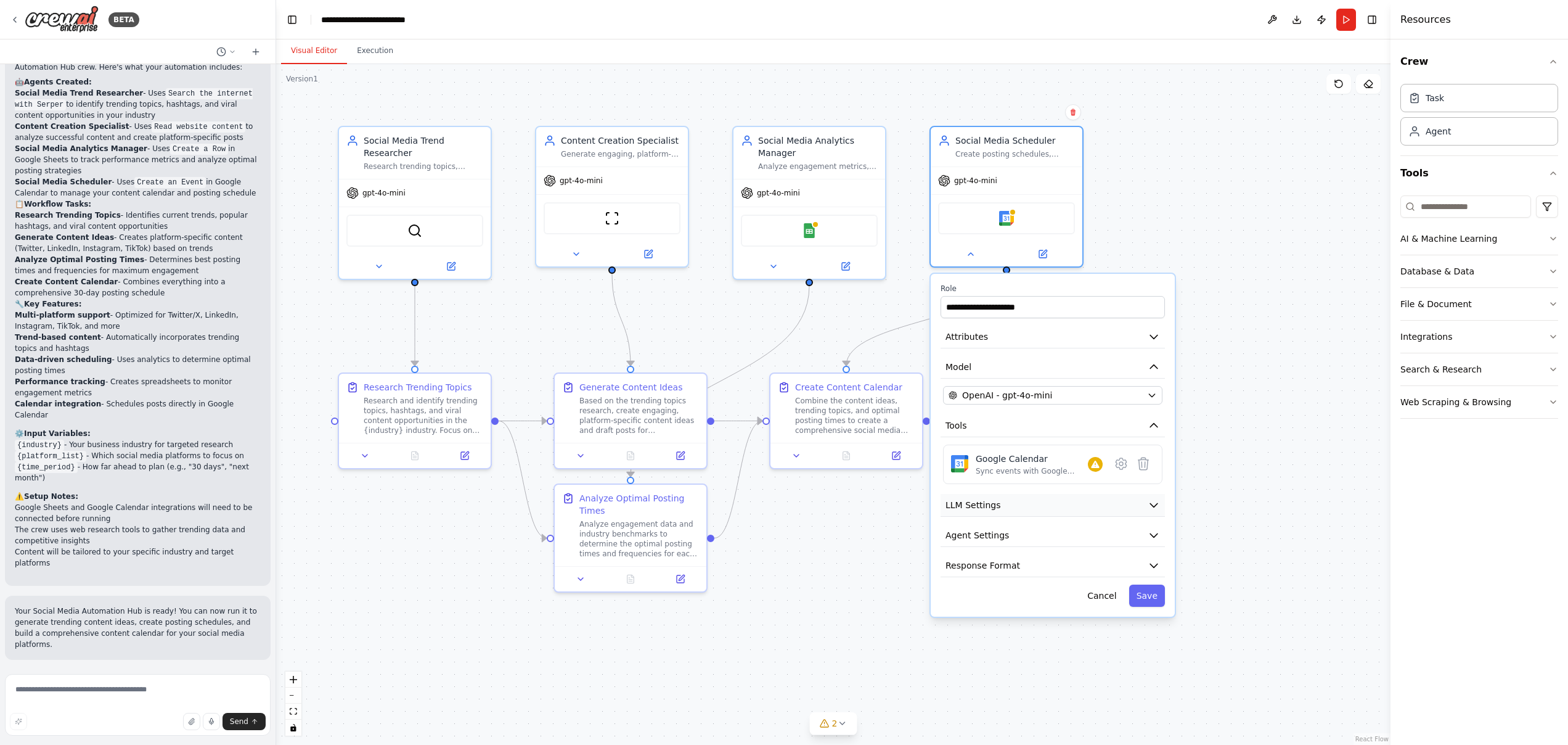
click at [1053, 506] on button "LLM Settings" at bounding box center [1052, 505] width 225 height 23
click at [1054, 534] on button "Agent Settings" at bounding box center [1052, 536] width 225 height 23
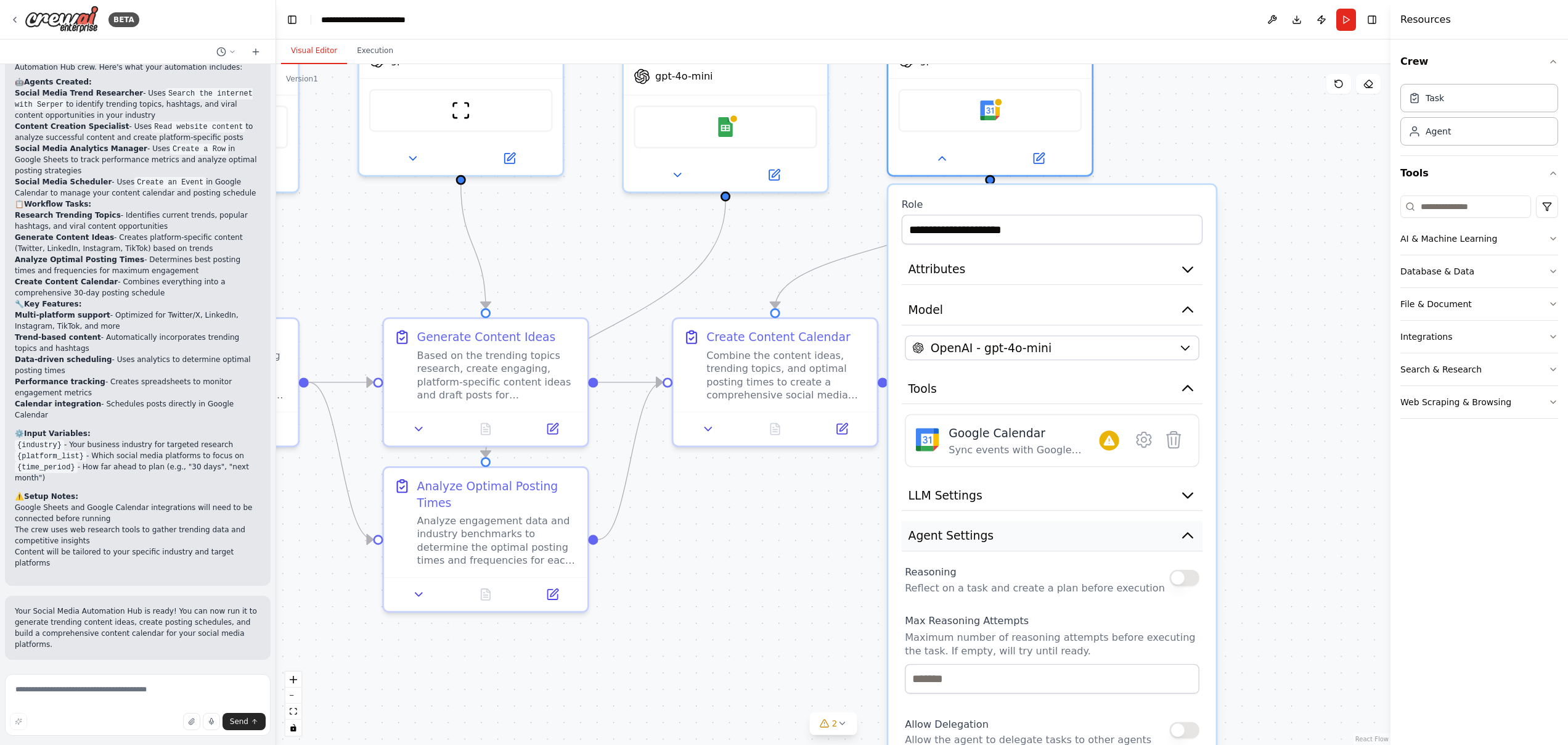
click at [1054, 534] on button "Agent Settings" at bounding box center [1052, 537] width 301 height 31
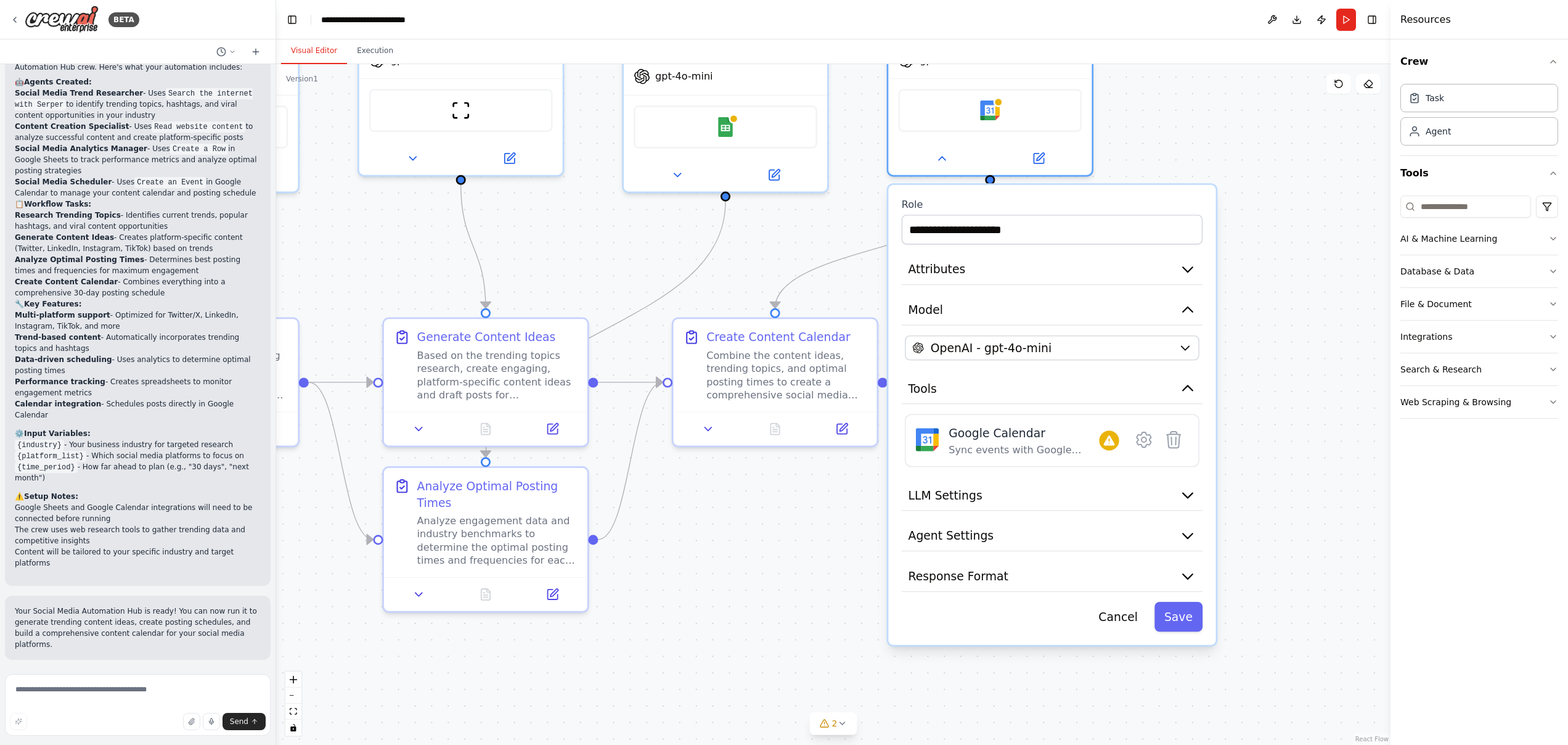
click at [1237, 240] on div ".deletable-edge-delete-btn { width: 20px; height: 20px; border: 0px solid #ffff…" at bounding box center [834, 405] width 1115 height 680
click at [1244, 240] on div ".deletable-edge-delete-btn { width: 20px; height: 20px; border: 0px solid #ffff…" at bounding box center [834, 405] width 1115 height 680
click at [1100, 622] on button "Cancel" at bounding box center [1118, 616] width 59 height 30
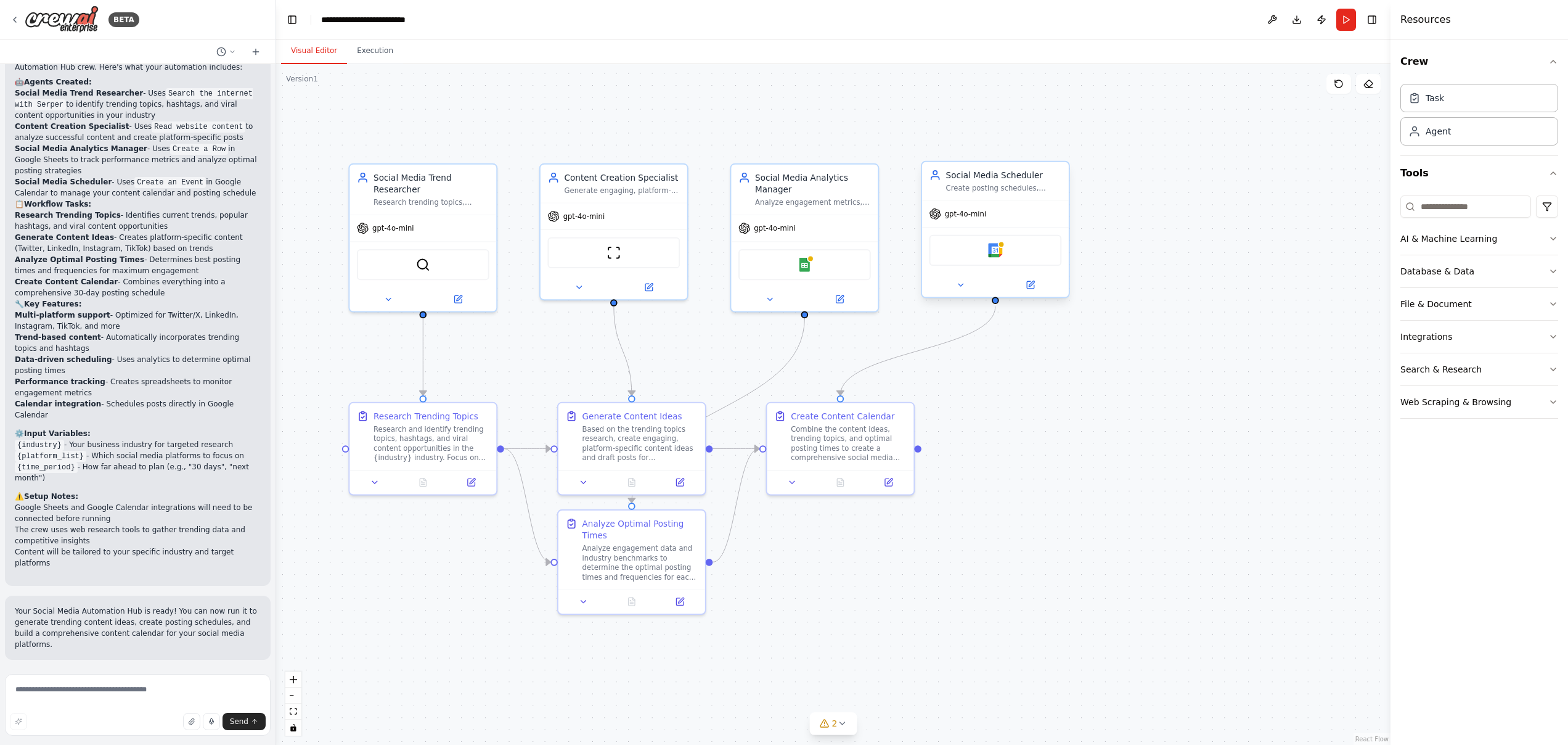
click at [1032, 297] on div "Social Media Scheduler Create posting schedules, manage content calendar, and c…" at bounding box center [996, 229] width 149 height 137
click at [1031, 294] on div at bounding box center [996, 284] width 146 height 24
click at [1027, 285] on icon at bounding box center [1031, 285] width 8 height 8
click at [1029, 282] on icon at bounding box center [1031, 285] width 8 height 8
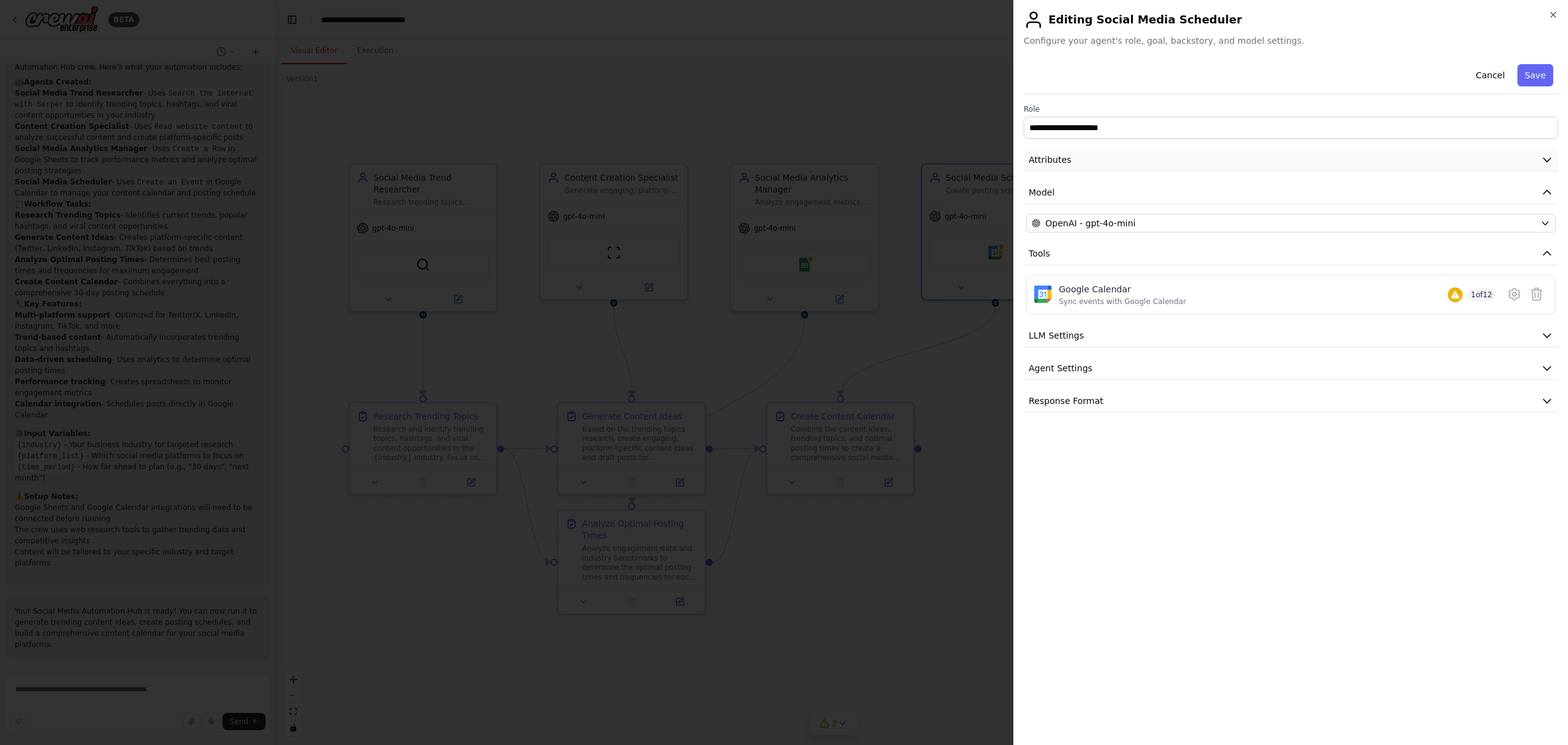
click at [1077, 159] on button "Attributes" at bounding box center [1290, 160] width 535 height 23
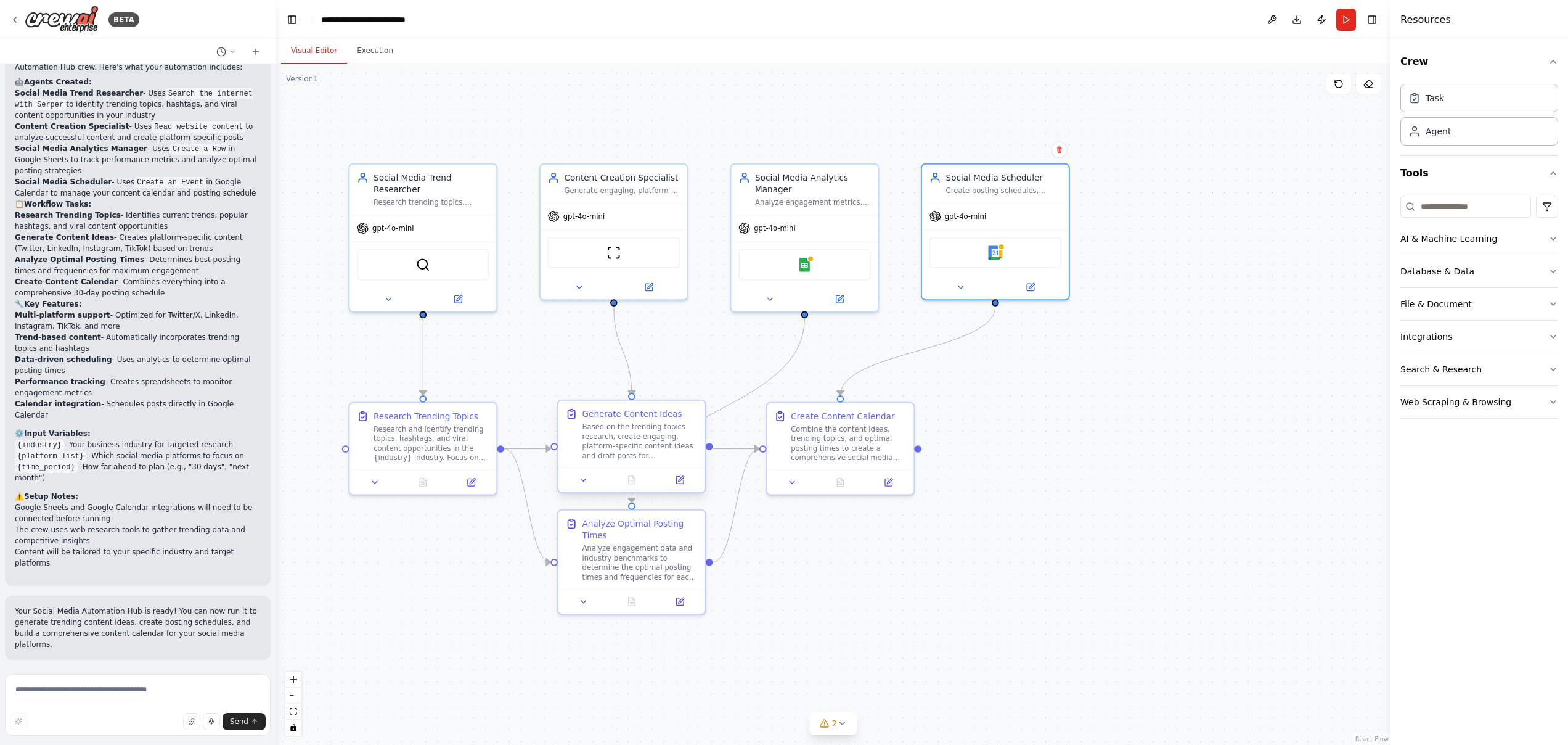
click at [615, 434] on div "Based on the trending topics research, create engaging, platform-specific conte…" at bounding box center [640, 441] width 116 height 39
click at [686, 487] on button at bounding box center [679, 480] width 40 height 14
click at [457, 440] on div "Research and identify trending topics, hashtags, and viral content opportunitie…" at bounding box center [432, 441] width 116 height 39
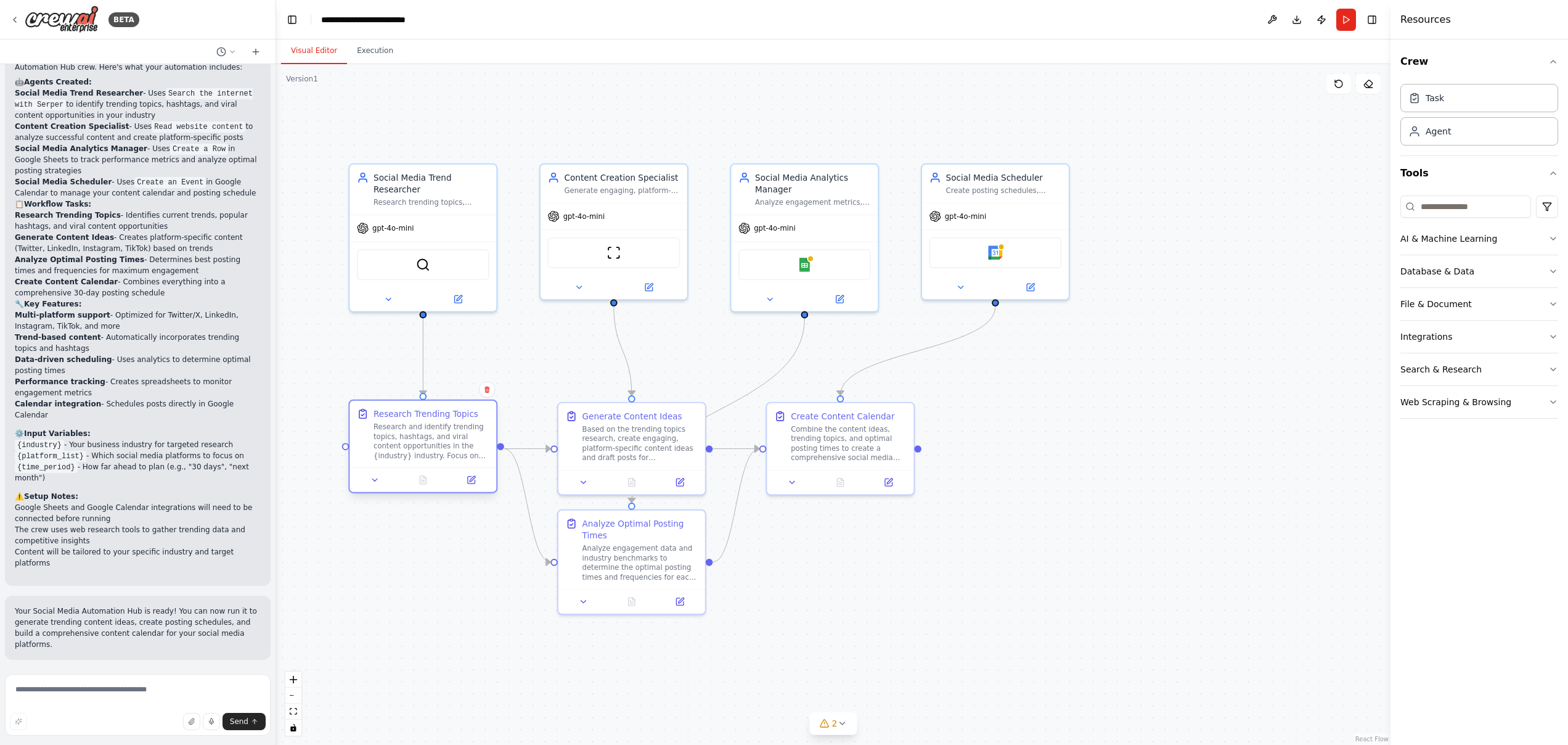
click at [457, 440] on div "Research and identify trending topics, hashtags, and viral content opportunitie…" at bounding box center [432, 441] width 116 height 39
click at [473, 482] on icon at bounding box center [472, 480] width 8 height 8
click at [605, 557] on div "Analyze engagement data and industry benchmarks to determine the optimal postin…" at bounding box center [640, 561] width 116 height 39
click at [680, 595] on icon at bounding box center [679, 599] width 10 height 10
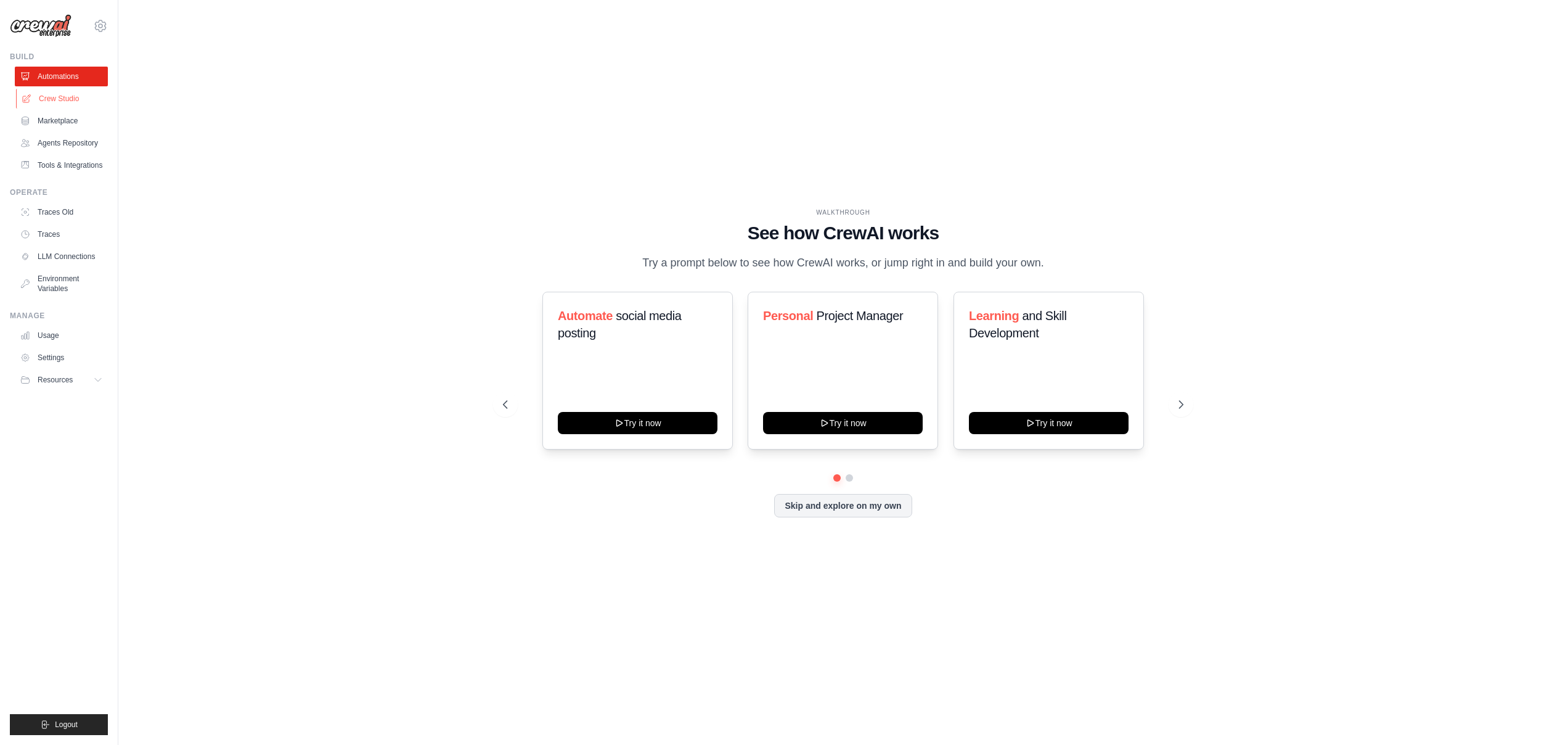
click at [99, 98] on link "Crew Studio" at bounding box center [63, 98] width 93 height 19
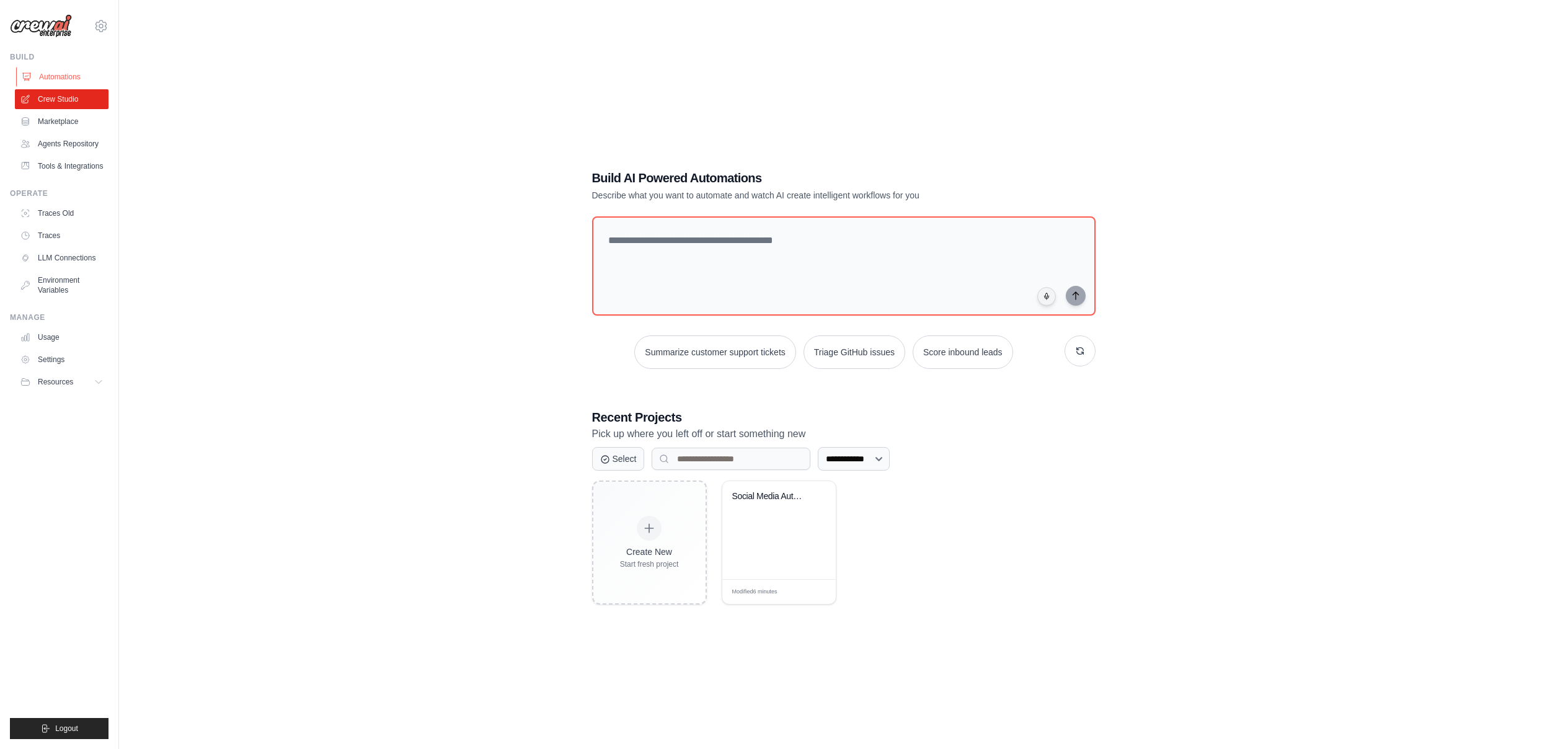
click at [82, 73] on link "Automations" at bounding box center [63, 77] width 94 height 19
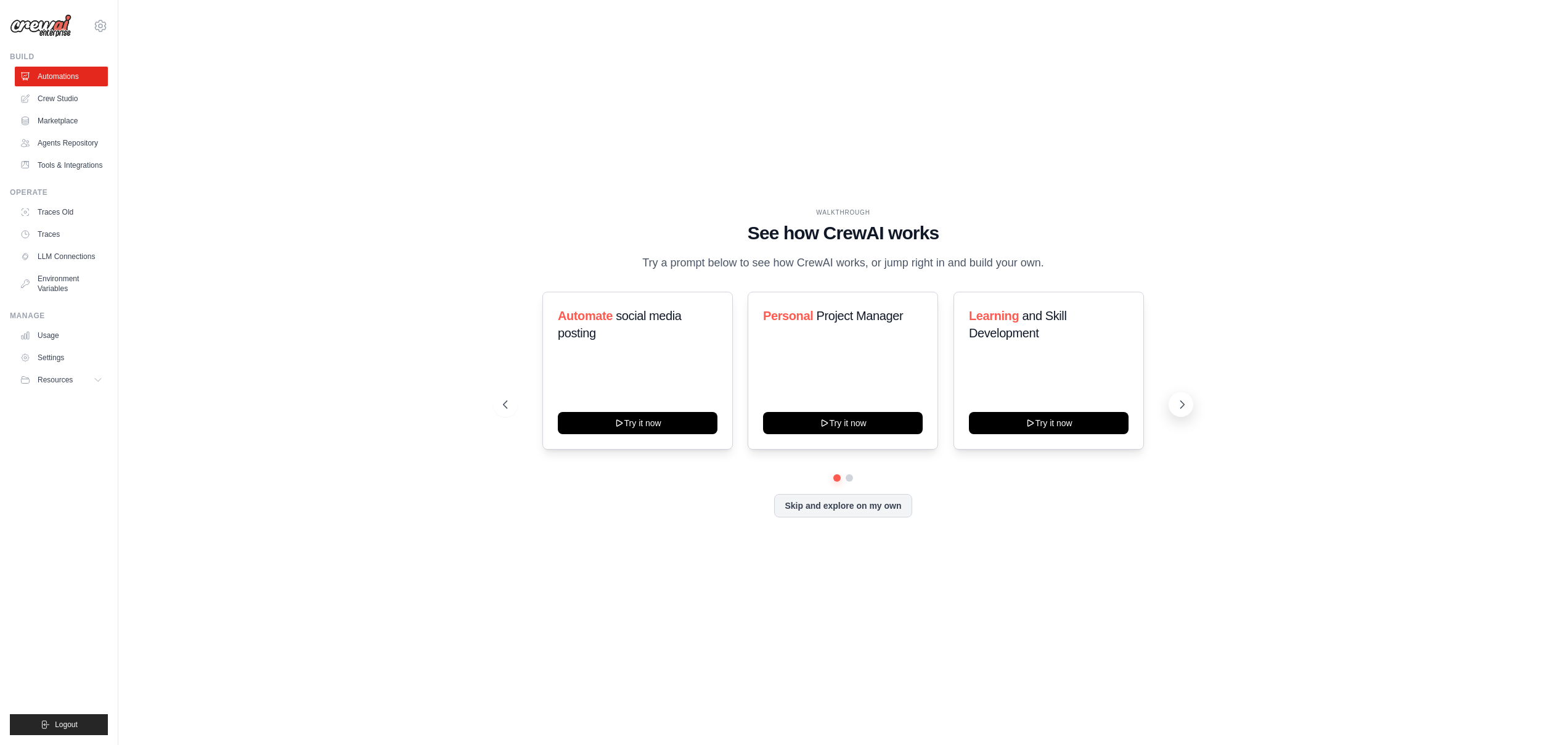
click at [1182, 408] on icon at bounding box center [1182, 404] width 13 height 13
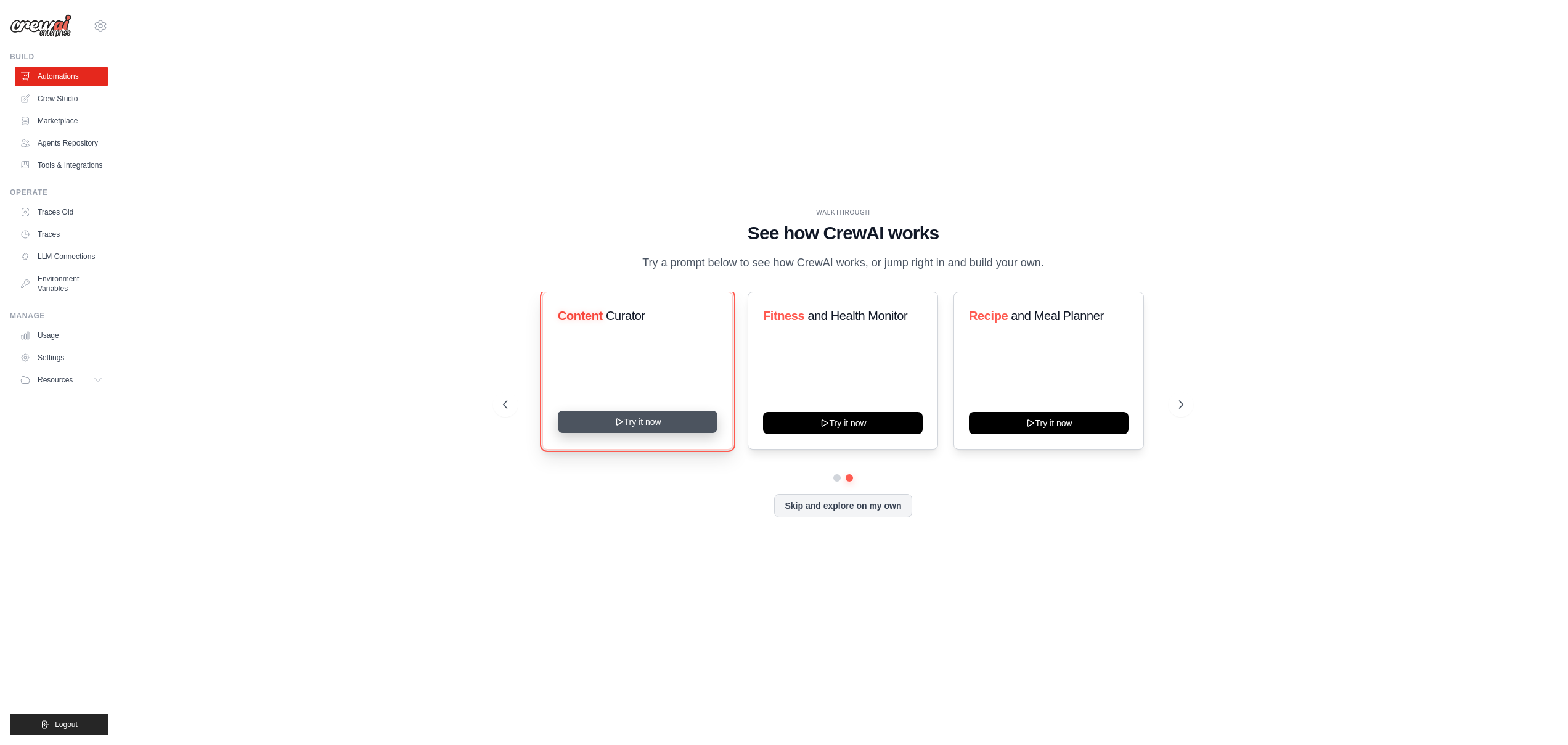
click at [656, 432] on button "Try it now" at bounding box center [638, 421] width 160 height 22
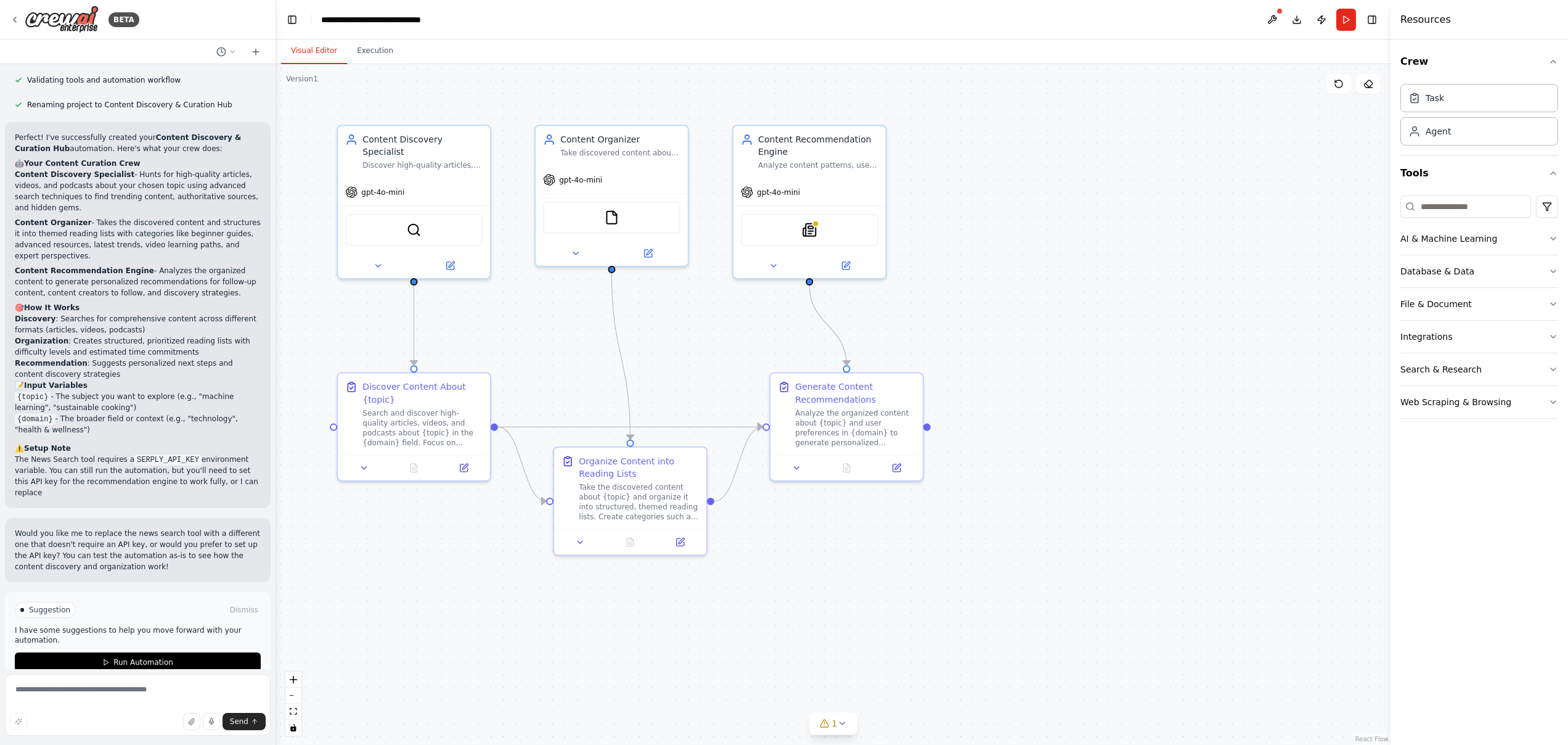
scroll to position [906, 0]
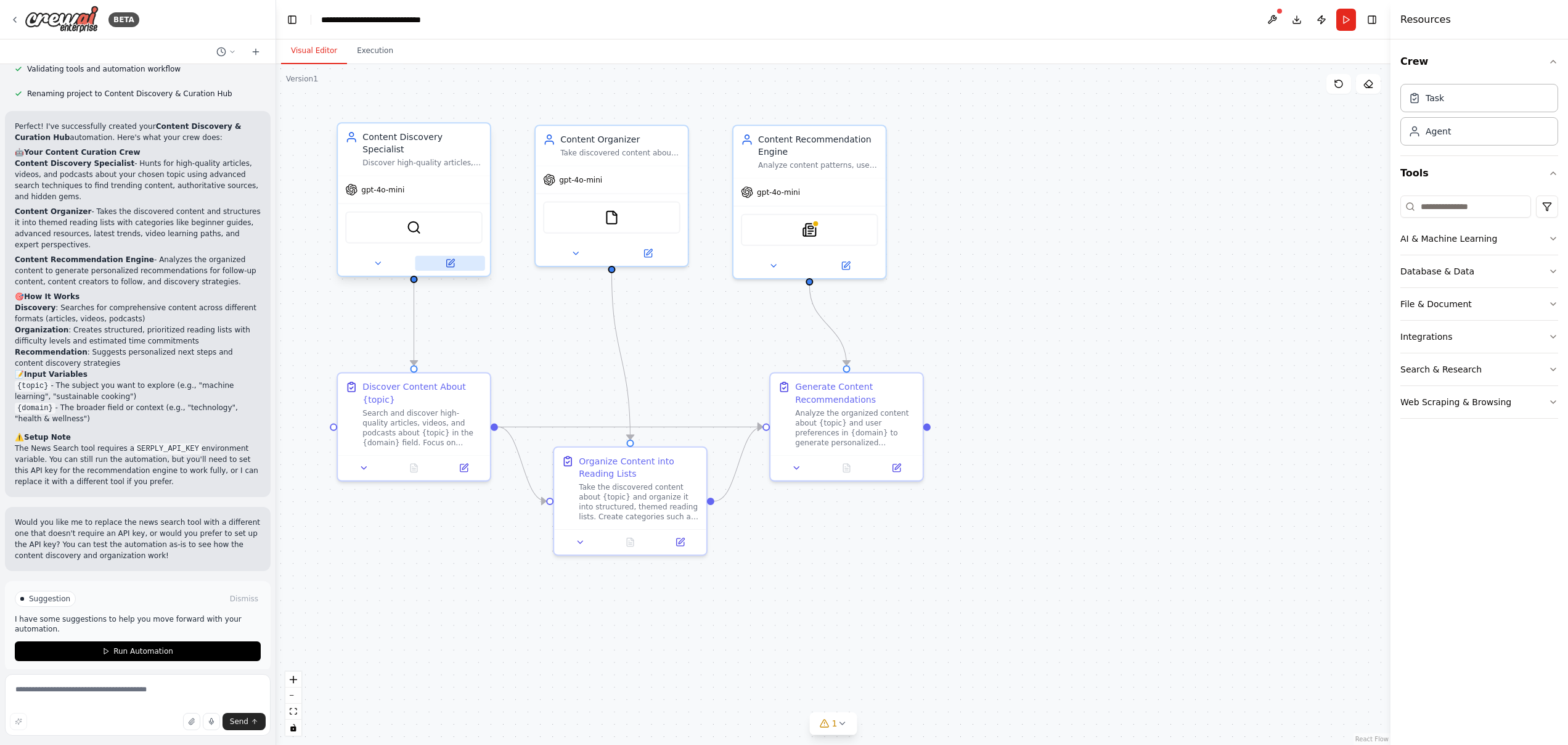
click at [452, 259] on icon at bounding box center [450, 263] width 8 height 8
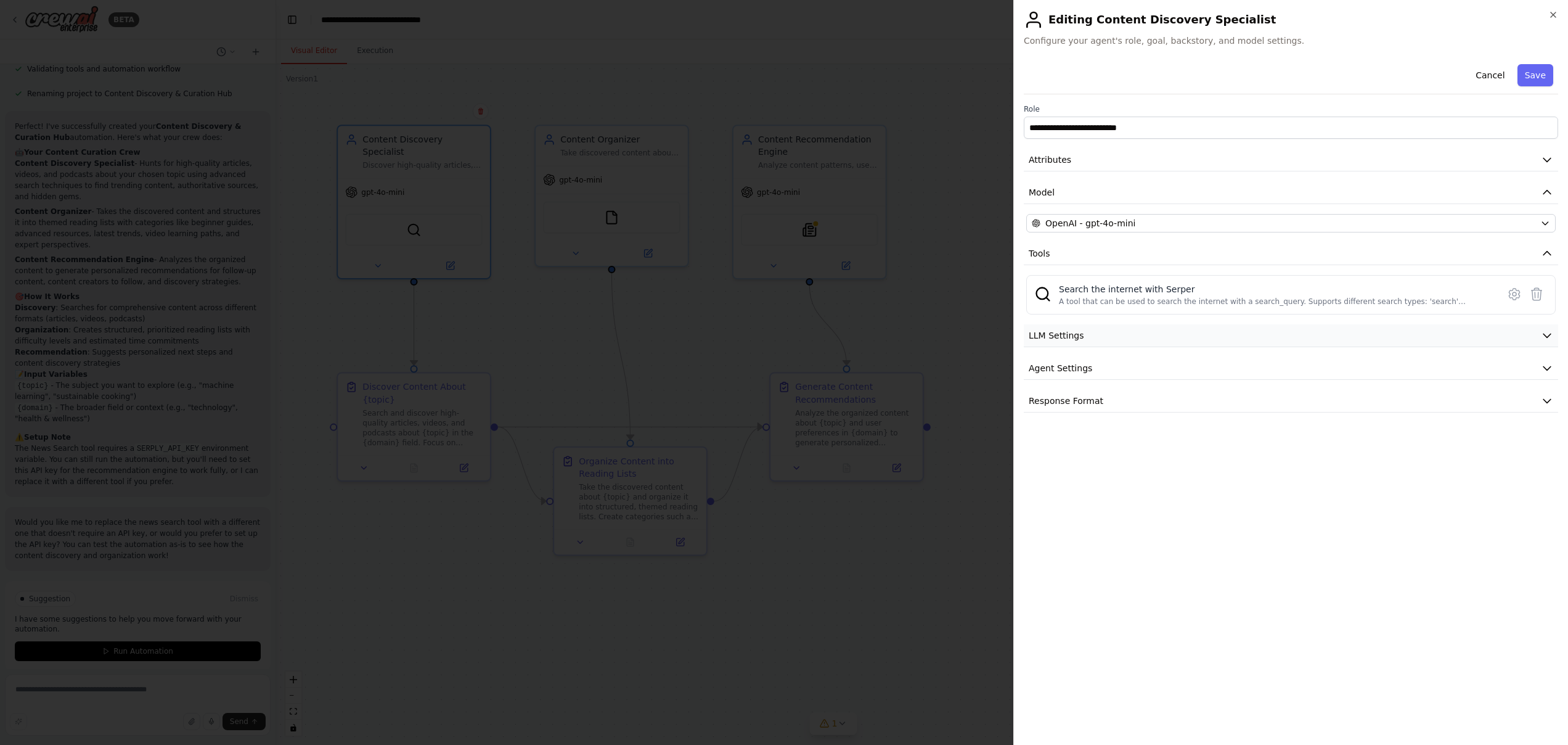
click at [1170, 332] on button "LLM Settings" at bounding box center [1290, 335] width 535 height 23
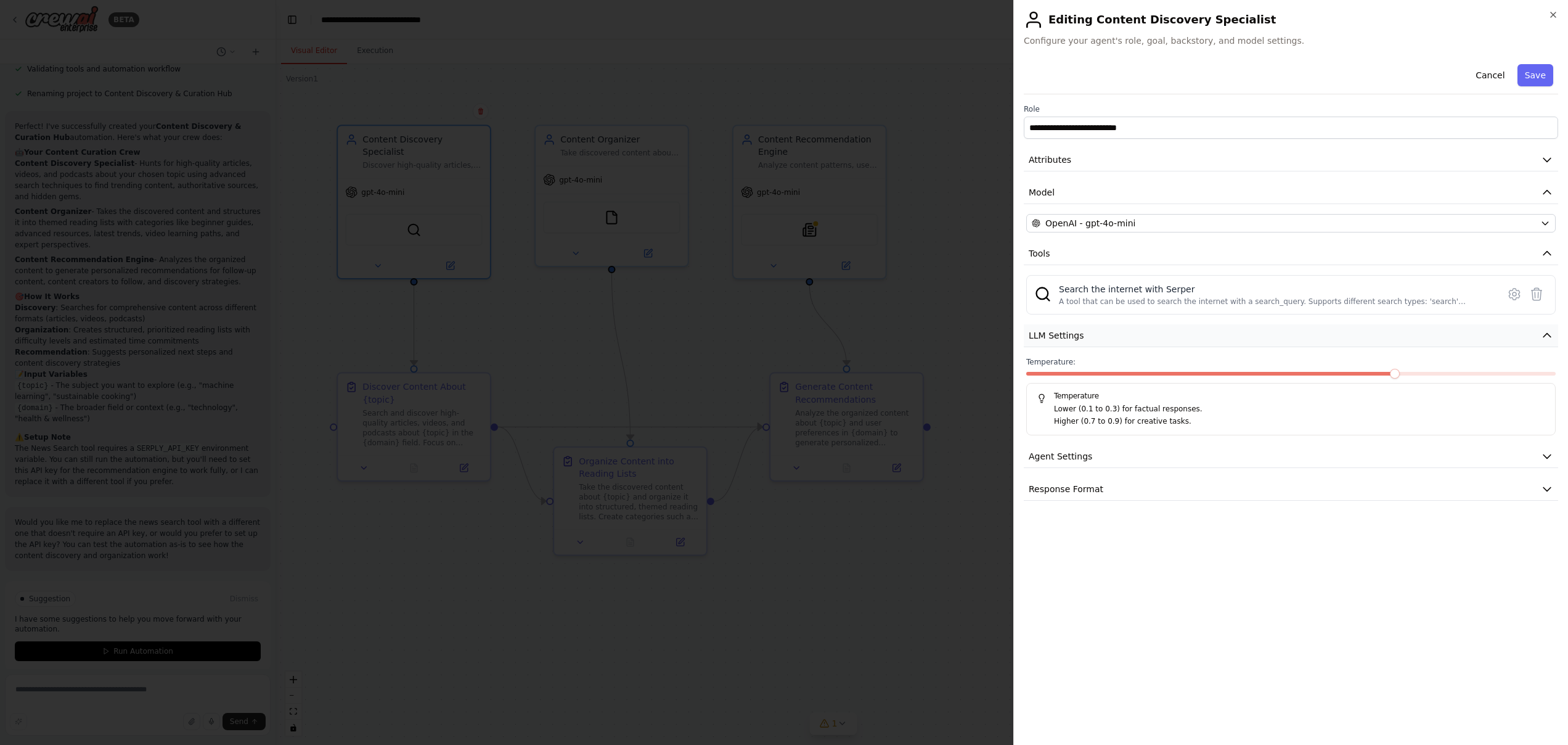
click at [1170, 332] on button "LLM Settings" at bounding box center [1290, 335] width 535 height 23
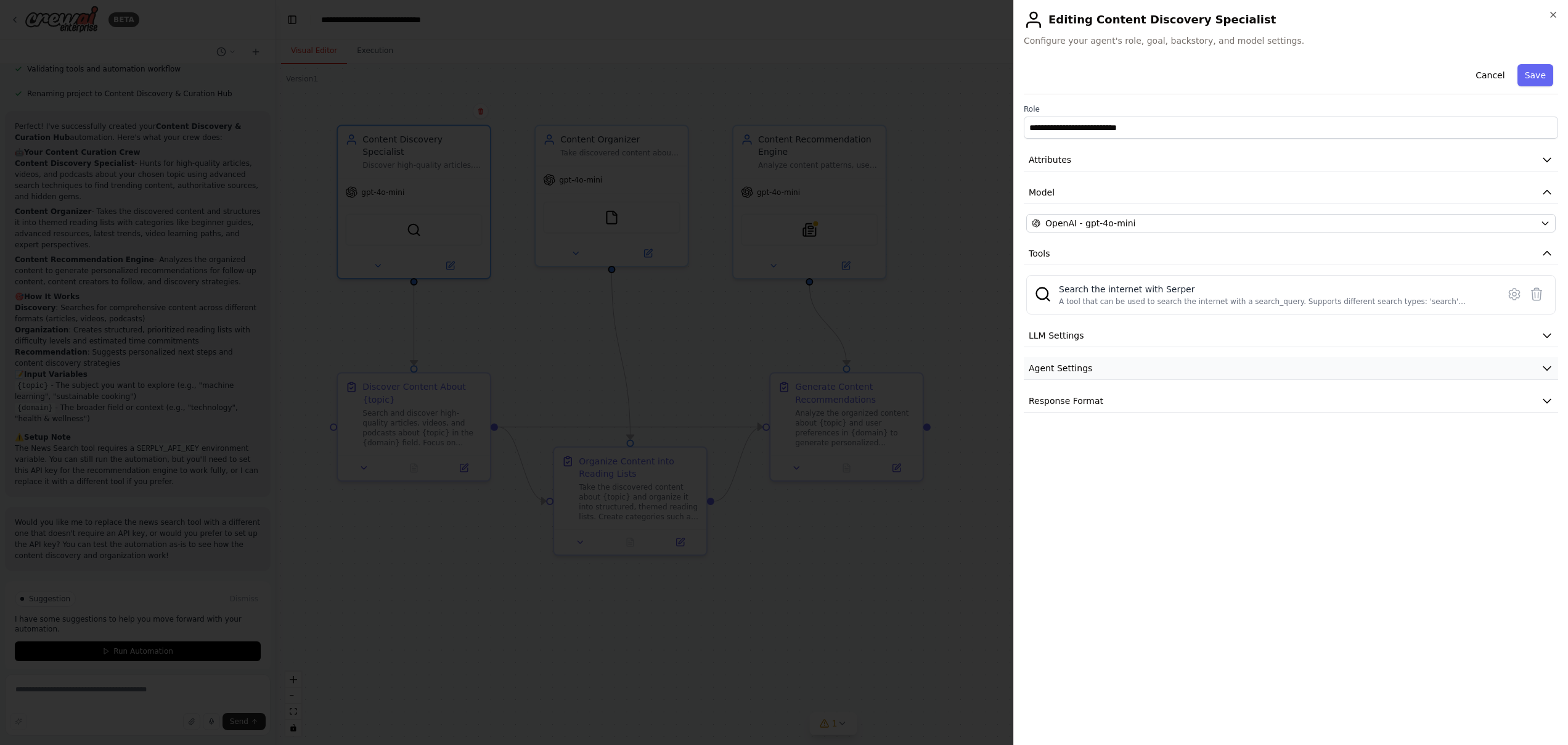
click at [1163, 359] on button "Agent Settings" at bounding box center [1290, 368] width 535 height 23
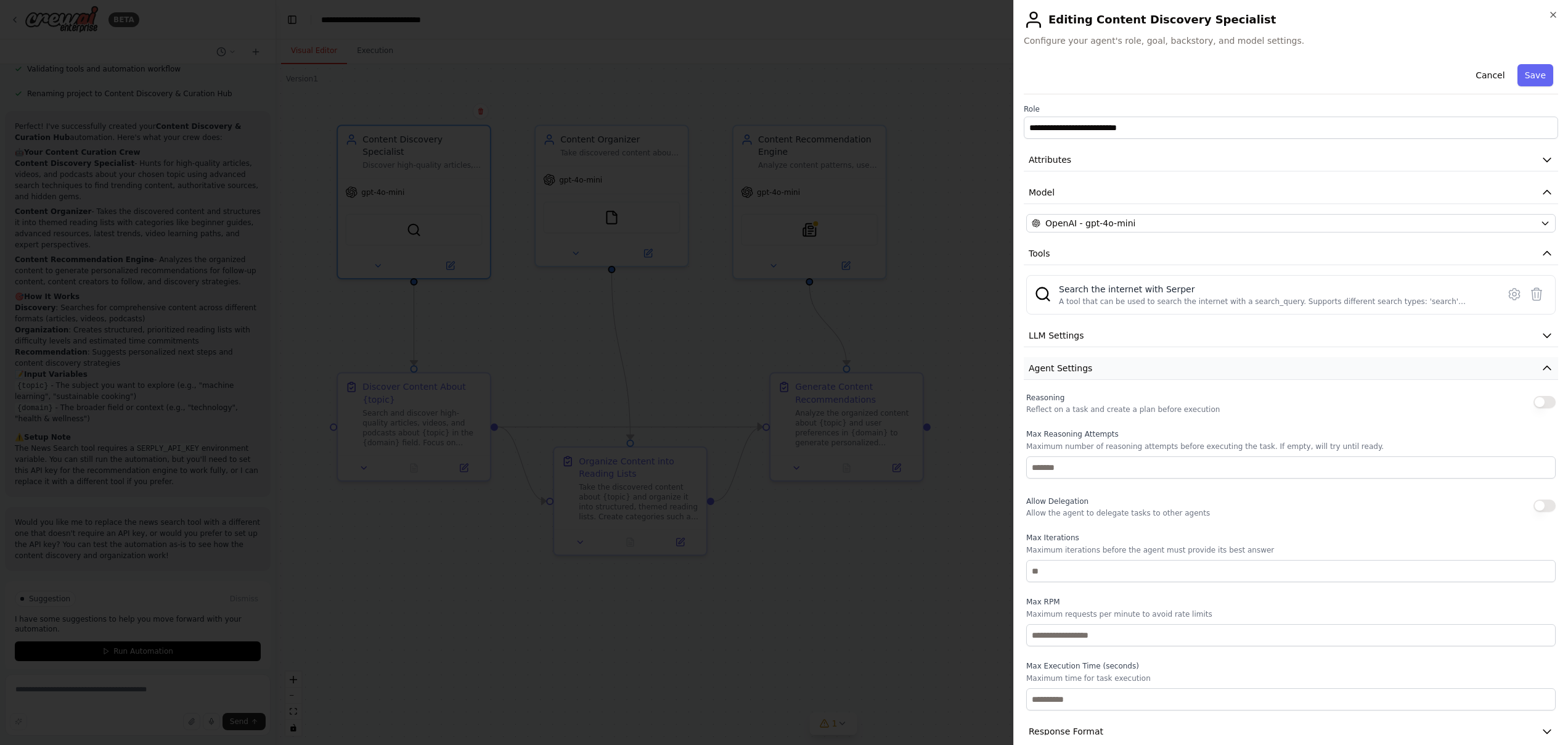
scroll to position [18, 0]
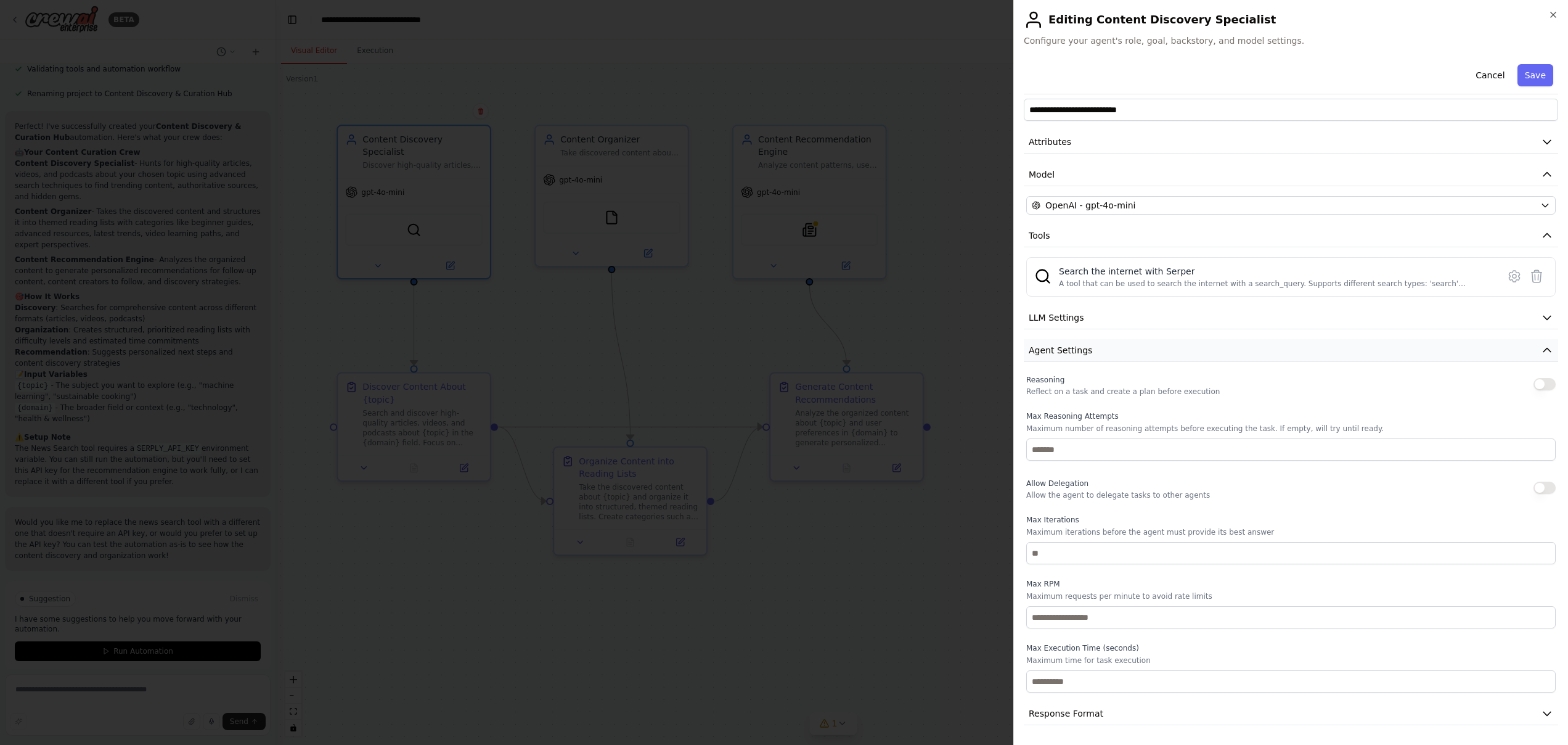
click at [1160, 348] on button "Agent Settings" at bounding box center [1290, 351] width 535 height 23
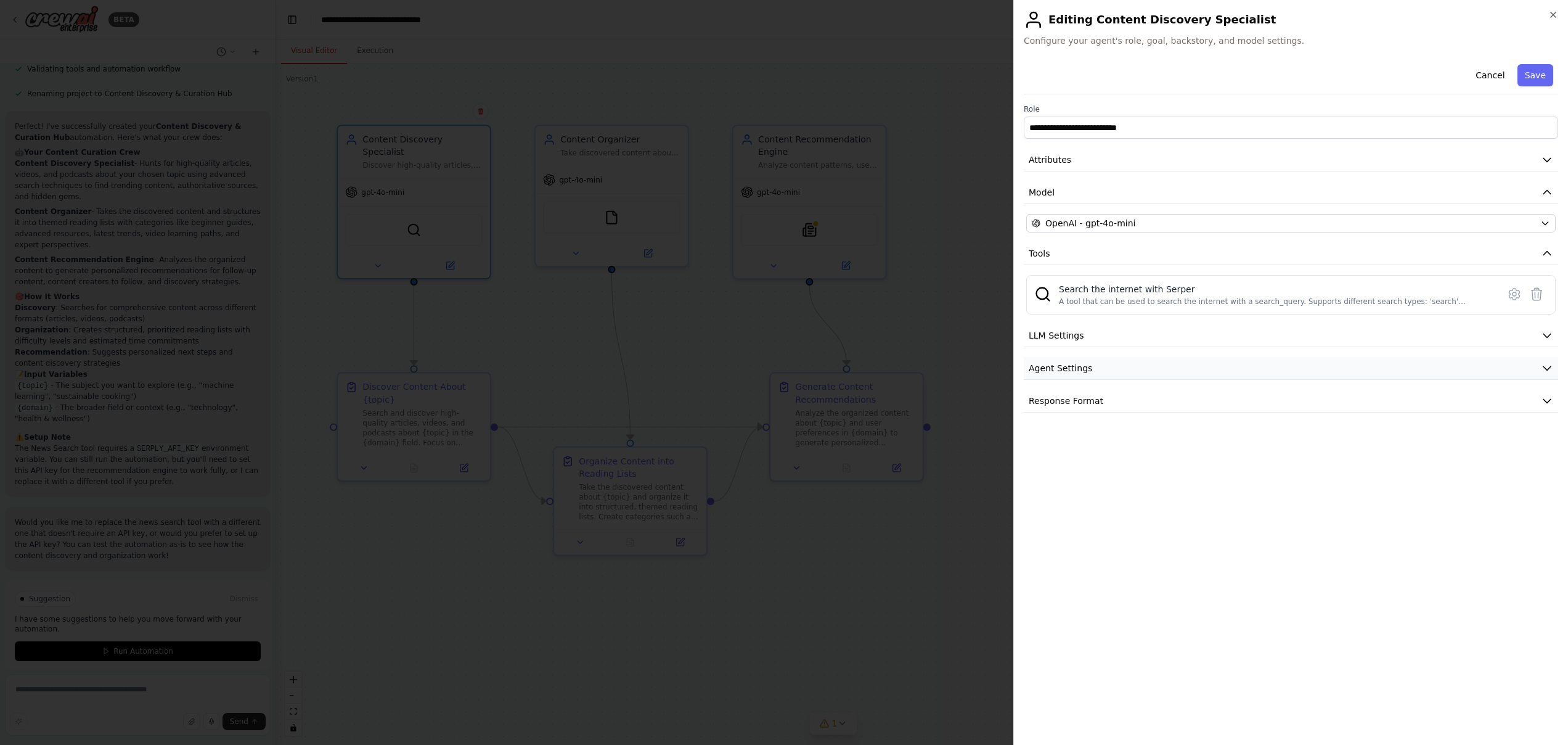
scroll to position [0, 0]
click at [1157, 394] on button "Response Format" at bounding box center [1290, 401] width 535 height 23
click at [1135, 153] on button "Attributes" at bounding box center [1290, 160] width 535 height 23
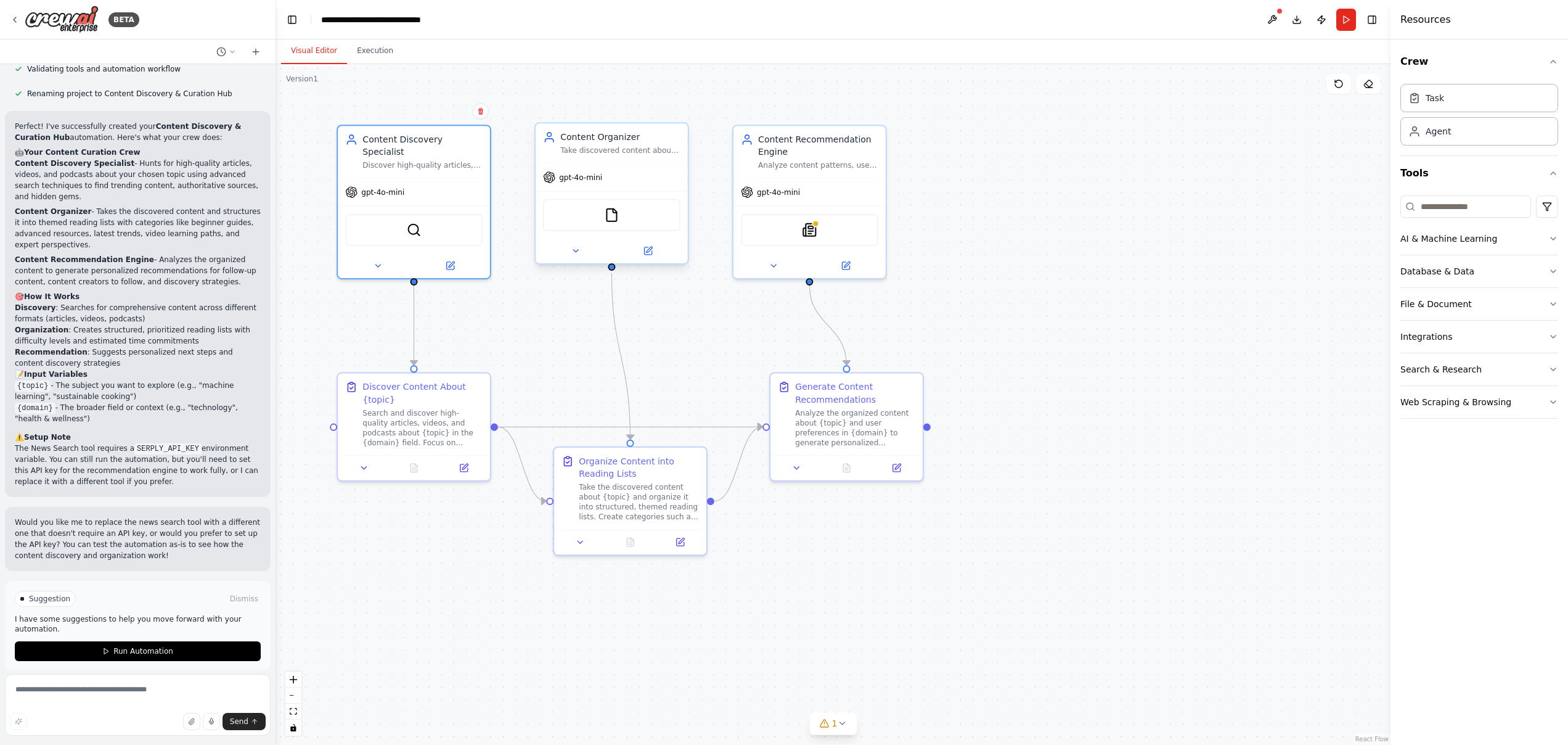
click at [671, 167] on div "gpt-4o-mini" at bounding box center [612, 177] width 152 height 27
click at [653, 146] on div "Take discovered content about {topic} and organize it into structured, categori…" at bounding box center [620, 150] width 120 height 10
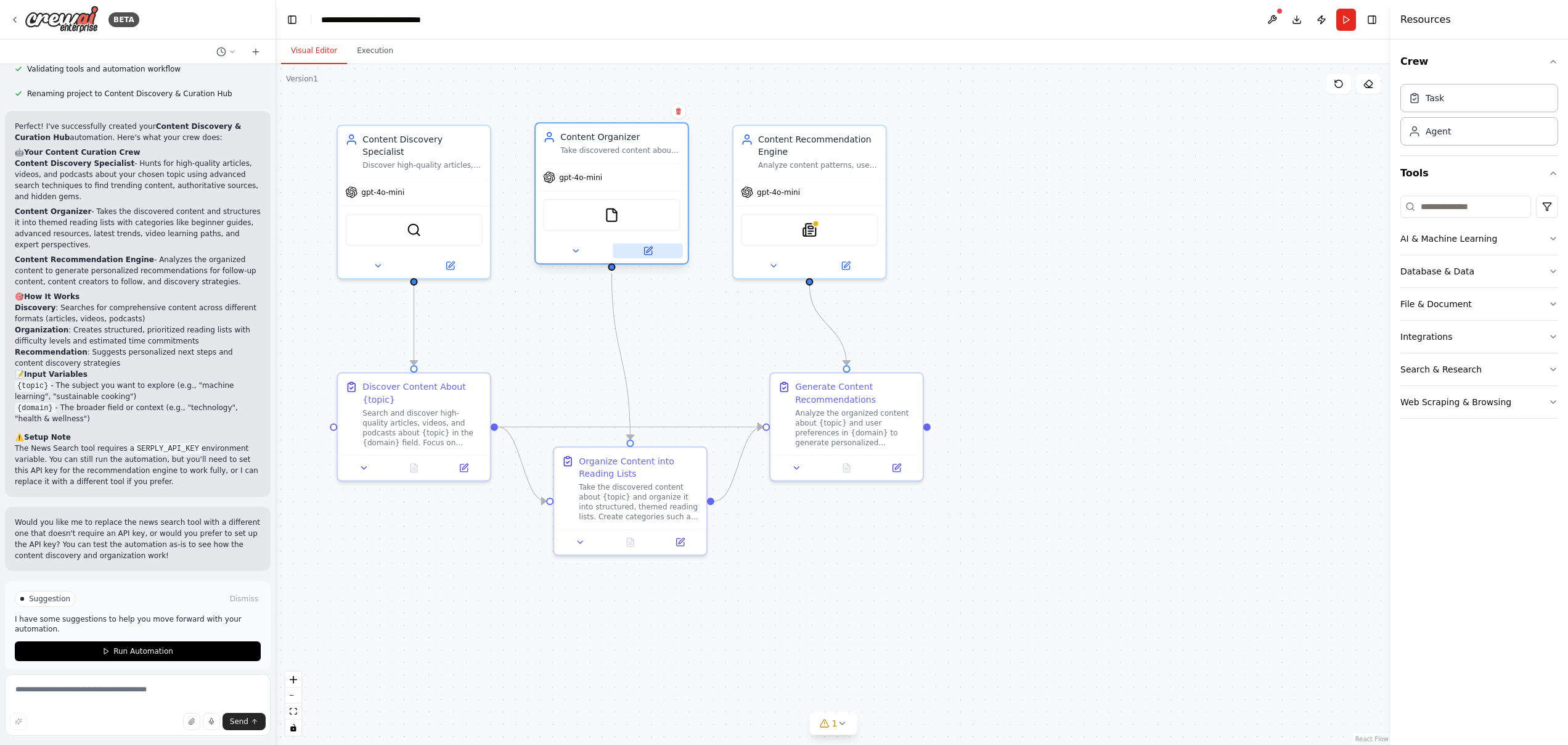
click at [658, 245] on button at bounding box center [648, 251] width 69 height 14
click at [1349, 19] on button "Run" at bounding box center [1346, 19] width 19 height 22
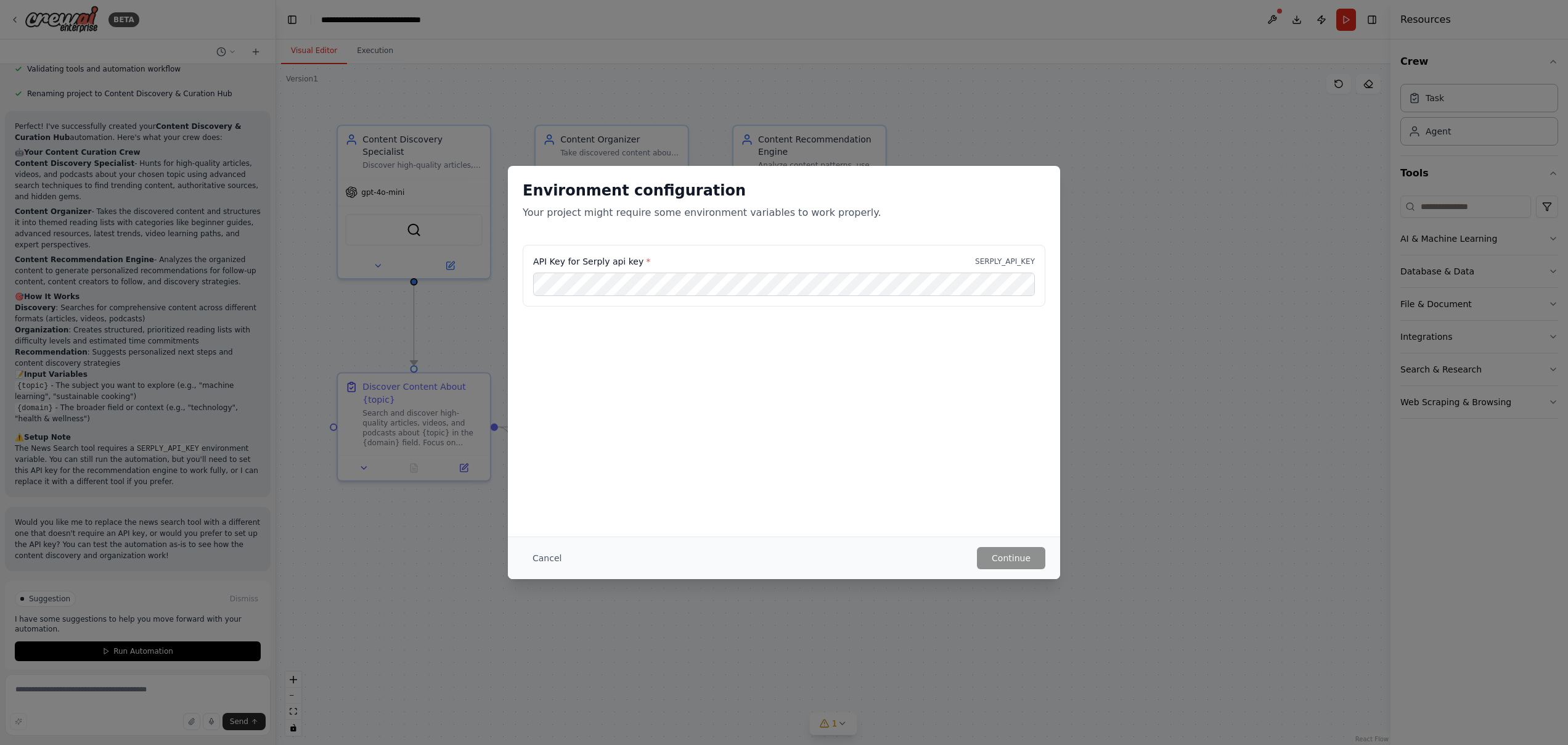
click at [1171, 314] on div "Environment configuration Your project might require some environment variables…" at bounding box center [784, 372] width 1568 height 745
click at [553, 551] on button "Cancel" at bounding box center [546, 557] width 49 height 22
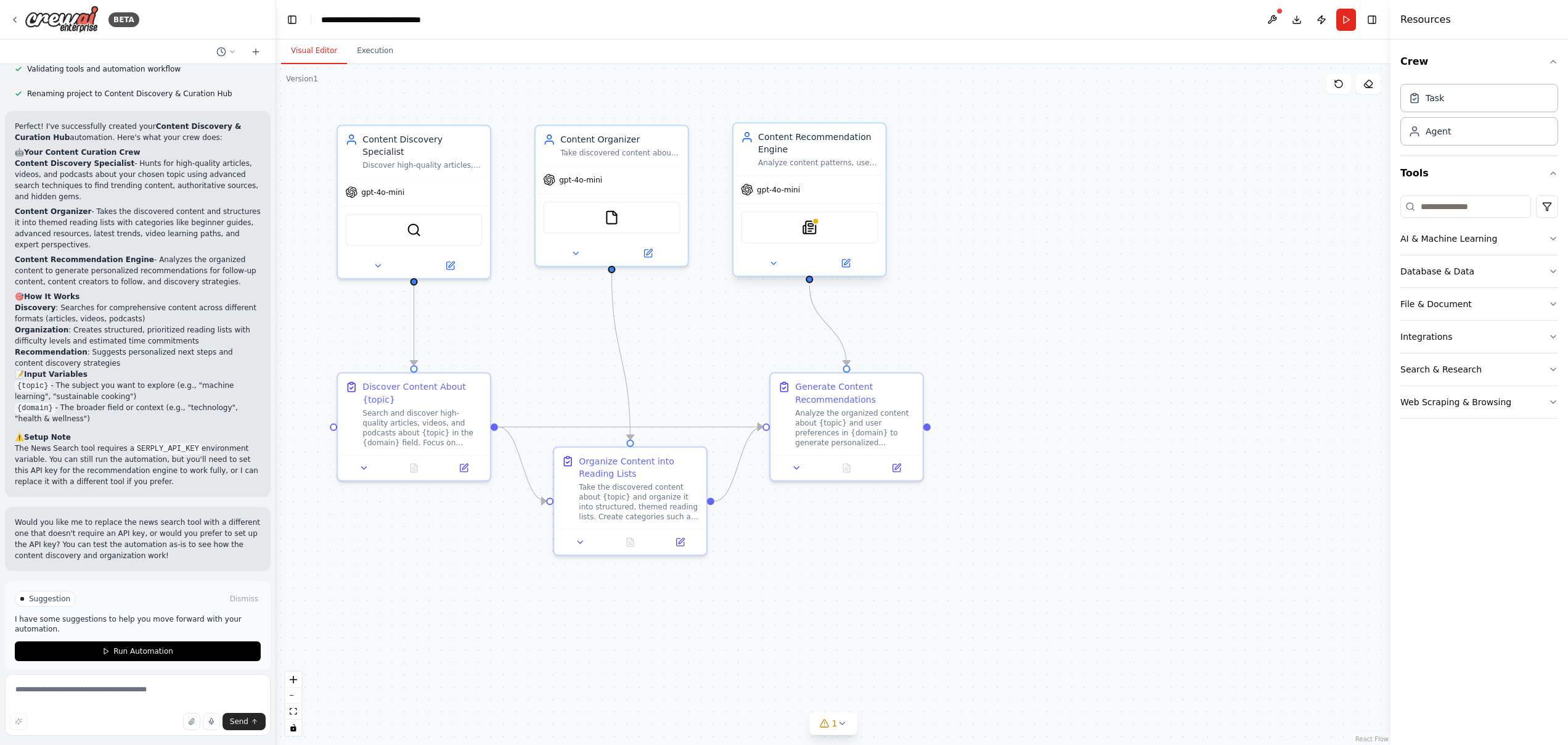
click at [767, 182] on div "gpt-4o-mini" at bounding box center [810, 190] width 152 height 27
